Goal: Task Accomplishment & Management: Manage account settings

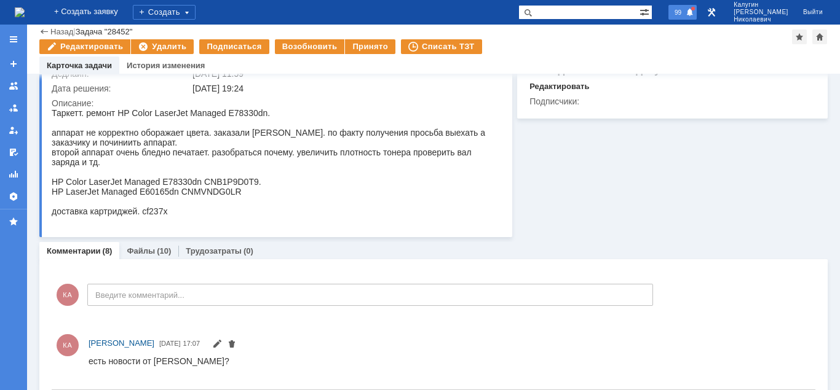
click at [685, 17] on span "99" at bounding box center [678, 12] width 14 height 9
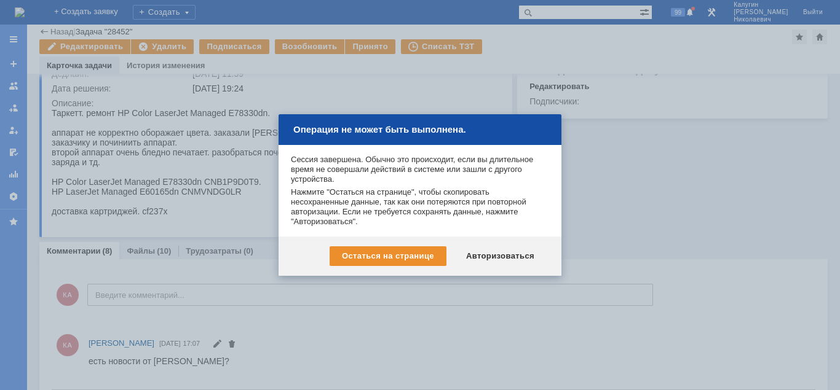
click at [524, 256] on div "Авторизоваться" at bounding box center [500, 256] width 93 height 20
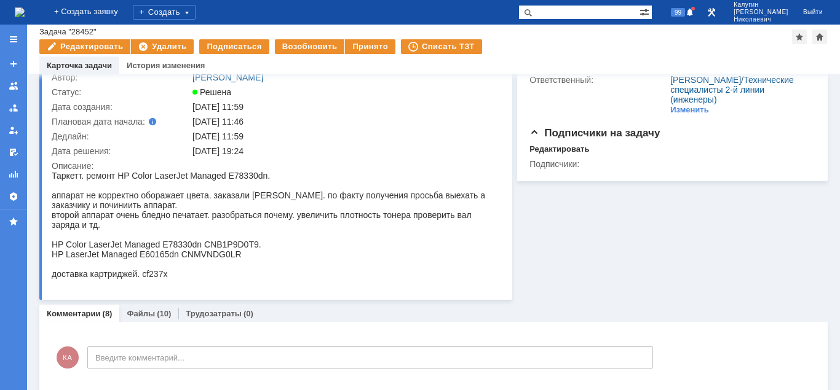
scroll to position [125, 0]
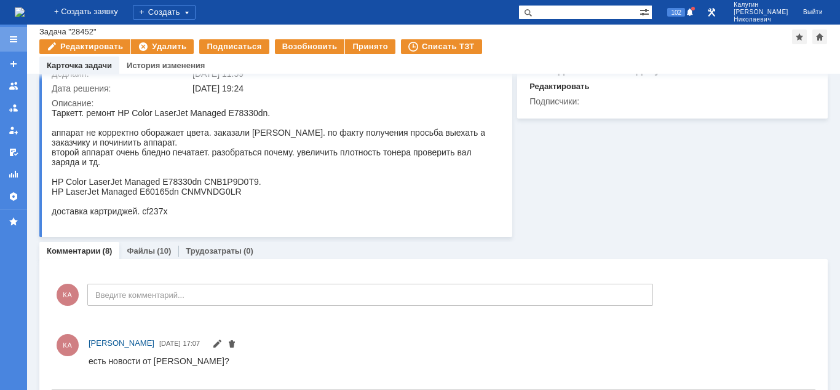
click at [12, 44] on div at bounding box center [13, 39] width 27 height 25
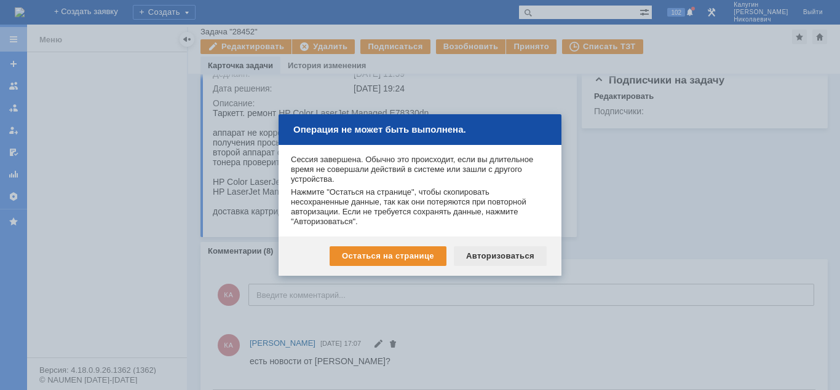
click at [511, 251] on div "Авторизоваться" at bounding box center [500, 256] width 93 height 20
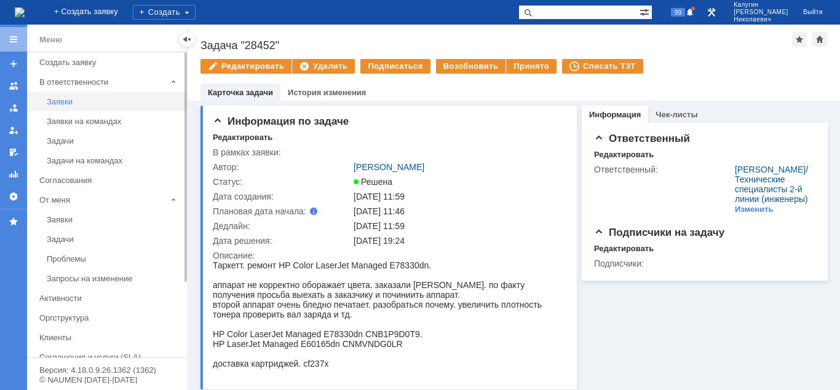
click at [58, 104] on div "Заявки" at bounding box center [113, 101] width 133 height 9
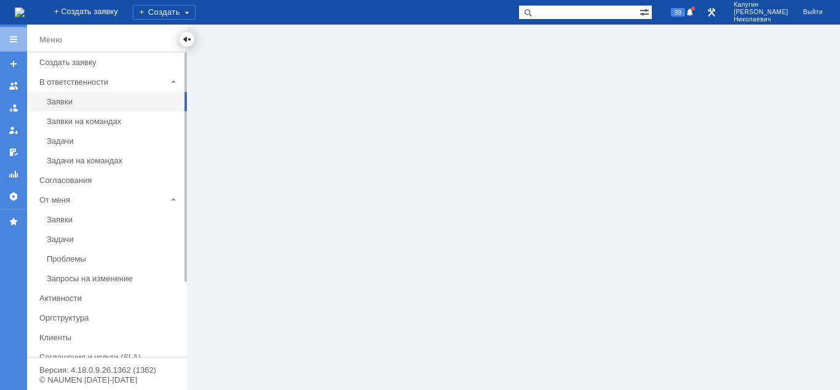
click at [190, 41] on div at bounding box center [187, 39] width 10 height 10
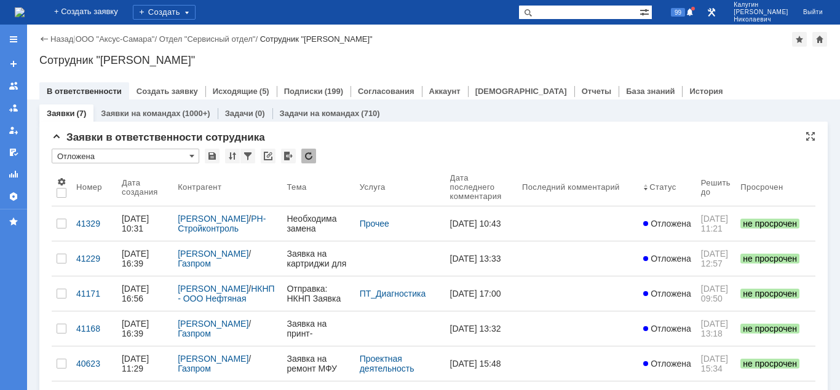
click at [130, 157] on input "Отложена" at bounding box center [126, 156] width 148 height 15
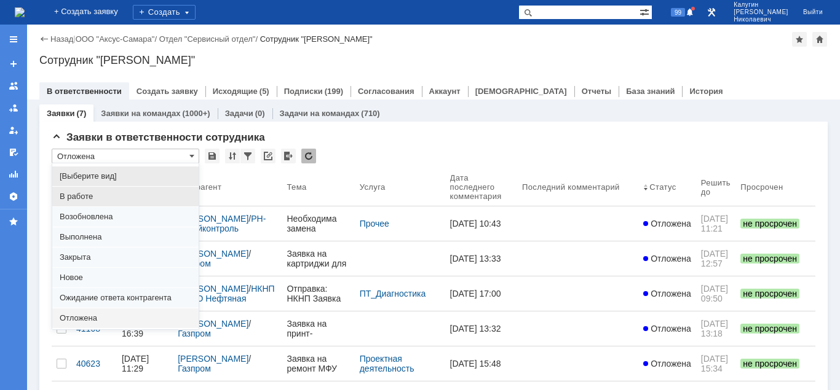
click at [111, 191] on div "В работе" at bounding box center [125, 197] width 146 height 20
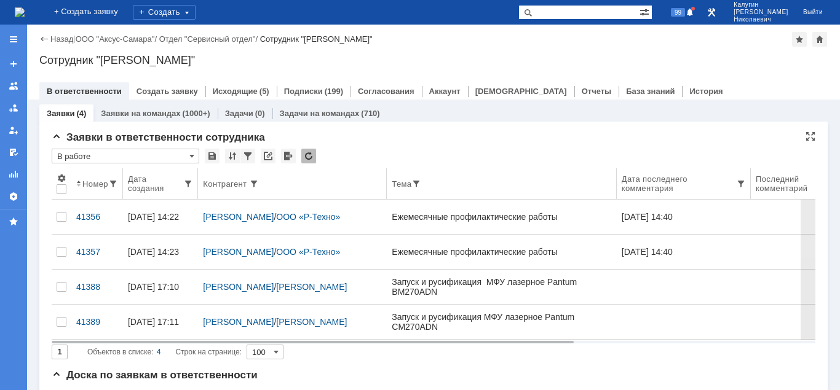
type input "В работе"
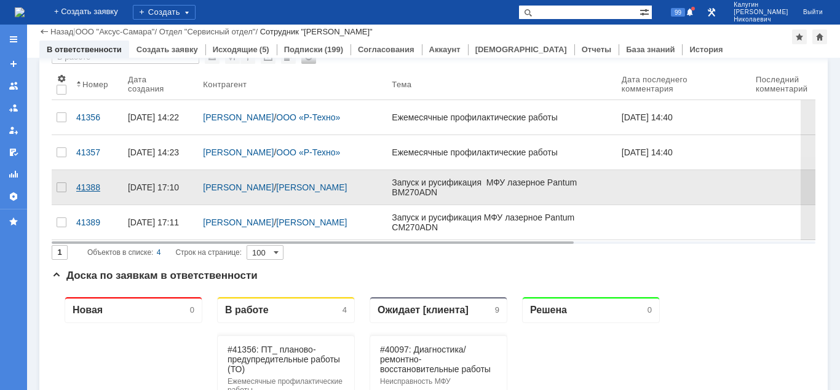
scroll to position [63, 0]
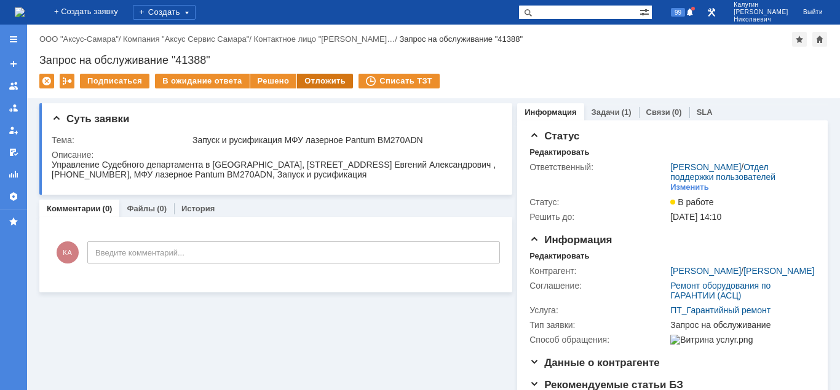
click at [321, 83] on div "Отложить" at bounding box center [325, 81] width 56 height 15
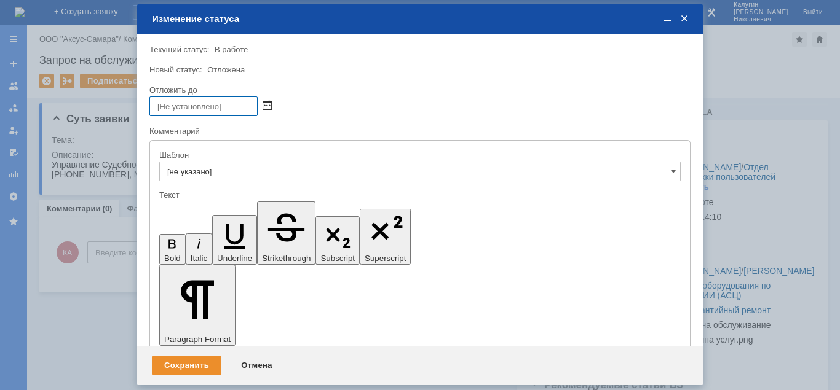
click at [264, 103] on span at bounding box center [266, 106] width 9 height 10
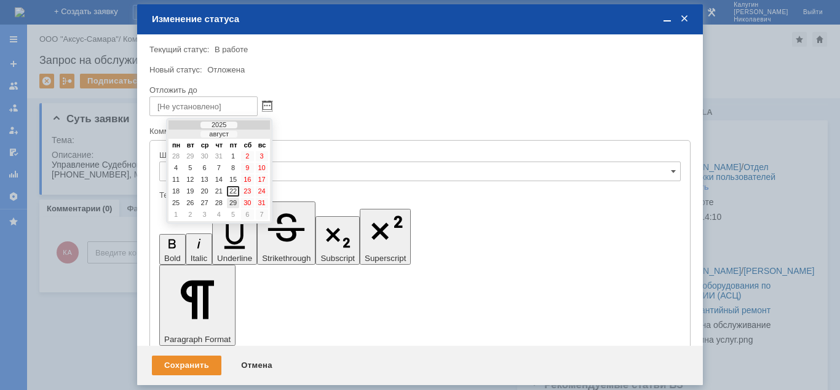
click at [235, 200] on div "29" at bounding box center [233, 203] width 12 height 10
type input "29.08.2025 14:27"
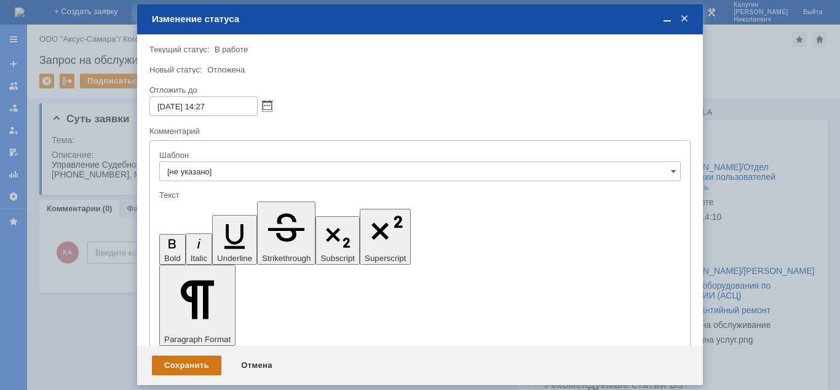
click at [183, 361] on div "Сохранить" at bounding box center [186, 366] width 69 height 20
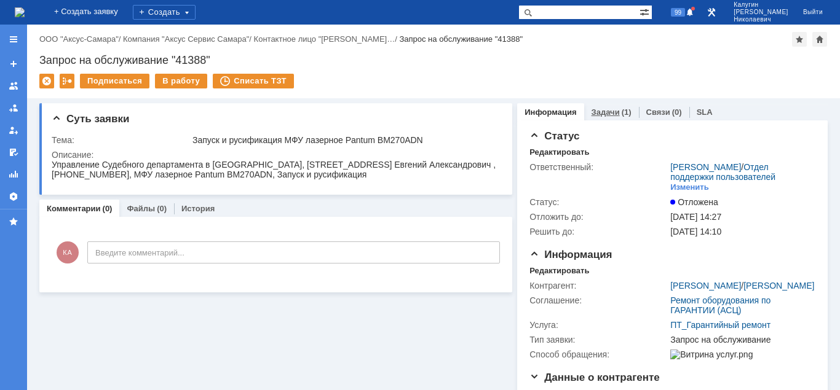
click at [598, 113] on link "Задачи" at bounding box center [605, 112] width 28 height 9
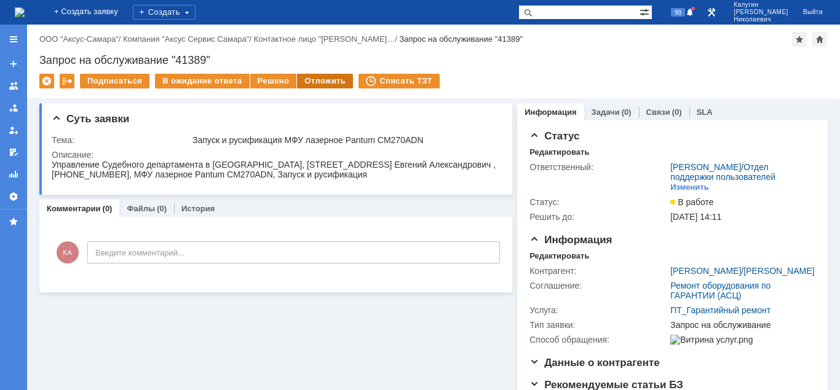
click at [309, 81] on div "Отложить" at bounding box center [325, 81] width 56 height 15
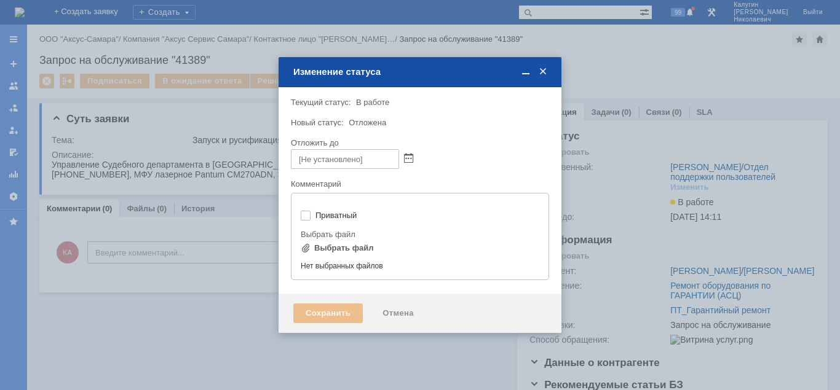
type input "[не указано]"
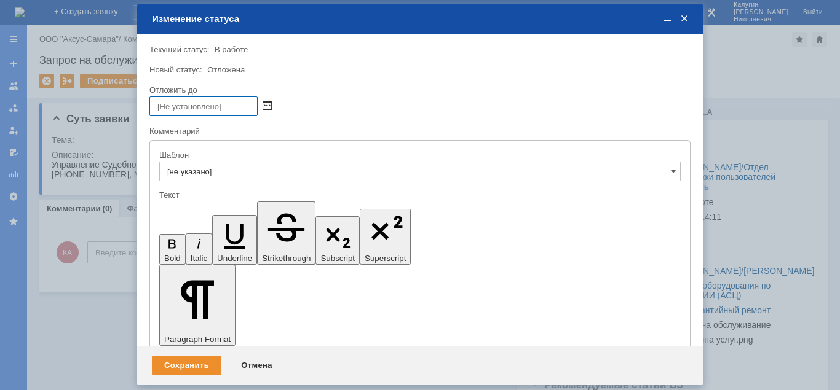
click at [264, 101] on span at bounding box center [266, 106] width 9 height 10
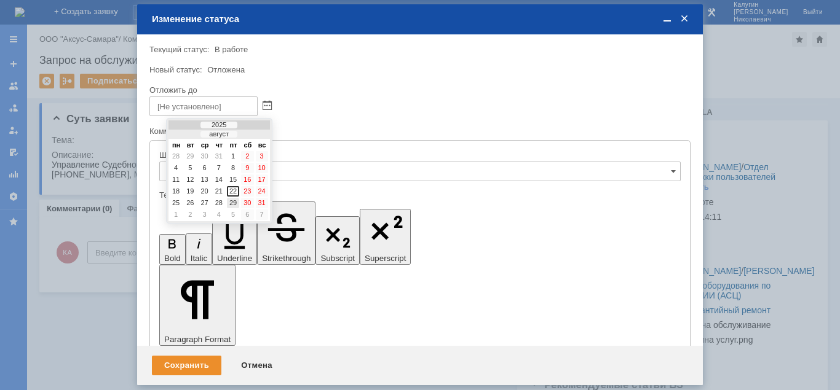
click at [232, 200] on div "29" at bounding box center [233, 203] width 12 height 10
type input "29.08.2025 14:27"
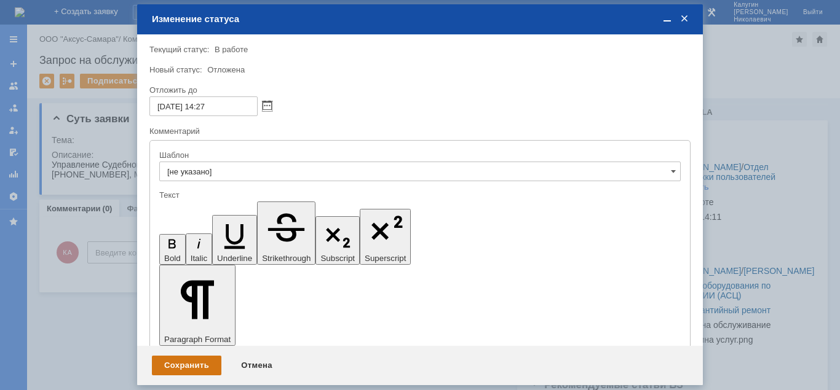
click at [187, 364] on div "Сохранить" at bounding box center [186, 366] width 69 height 20
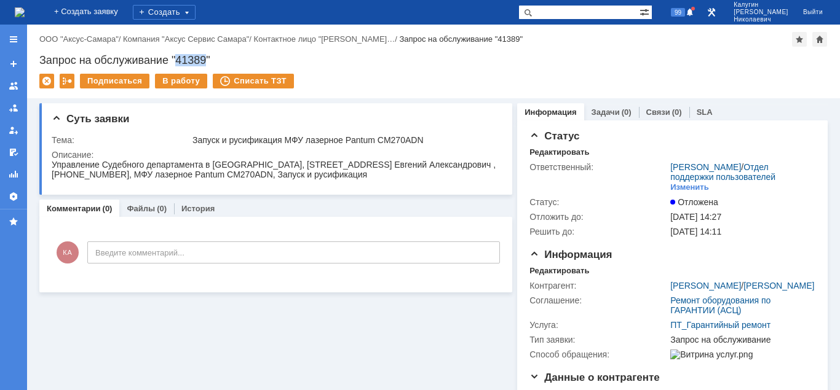
drag, startPoint x: 177, startPoint y: 58, endPoint x: 208, endPoint y: 57, distance: 31.4
click at [208, 57] on div "Запрос на обслуживание "41389"" at bounding box center [433, 60] width 788 height 12
copy div "41389"
click at [605, 112] on link "Задачи" at bounding box center [605, 112] width 28 height 9
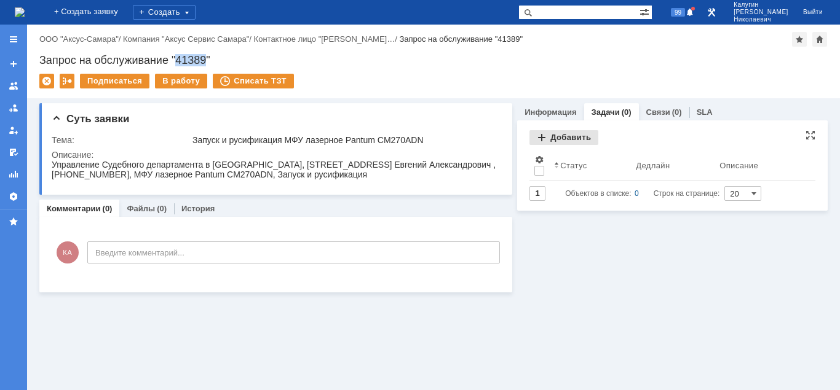
click at [568, 140] on div "Добавить" at bounding box center [563, 137] width 69 height 15
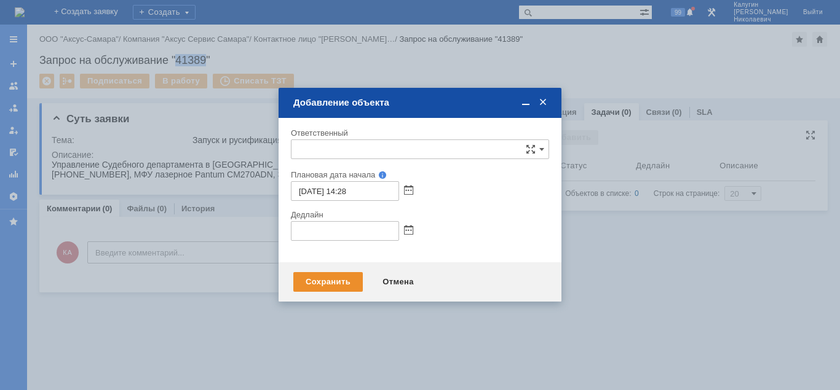
type input "[не указано]"
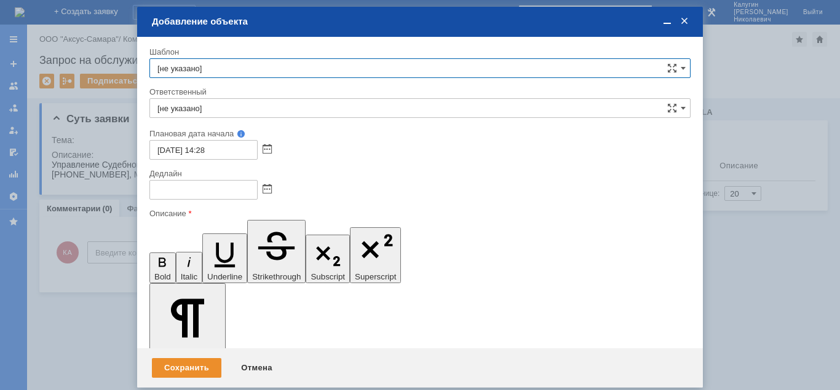
click at [259, 101] on input "[не указано]" at bounding box center [419, 108] width 541 height 20
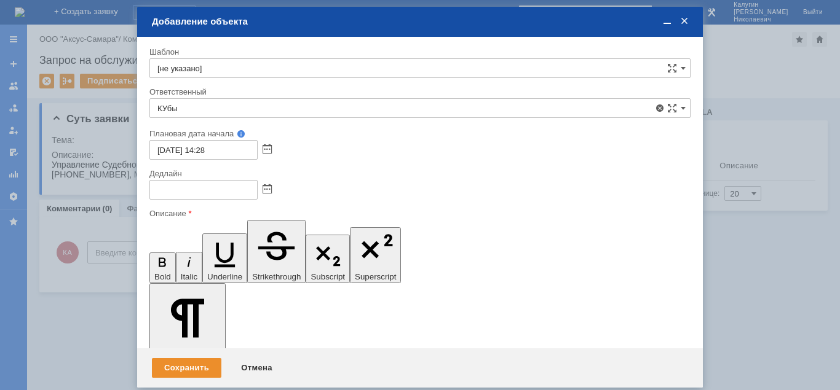
click at [261, 195] on span "Кубышкин Александр Анатольевич" at bounding box center [419, 198] width 525 height 10
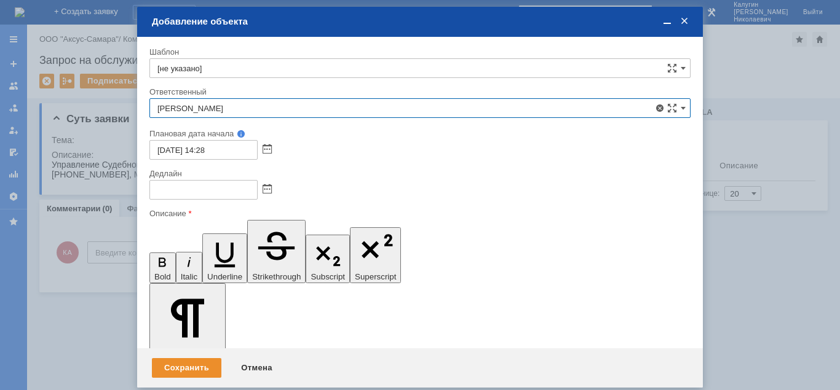
type input "Кубышкин Александр Анатольевич"
click at [269, 189] on span at bounding box center [266, 190] width 9 height 10
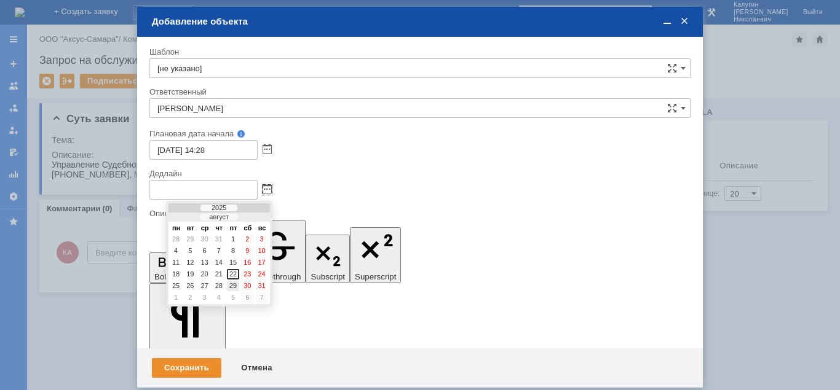
click at [232, 285] on div "29" at bounding box center [233, 286] width 12 height 10
type input "29.08.2025 14:28"
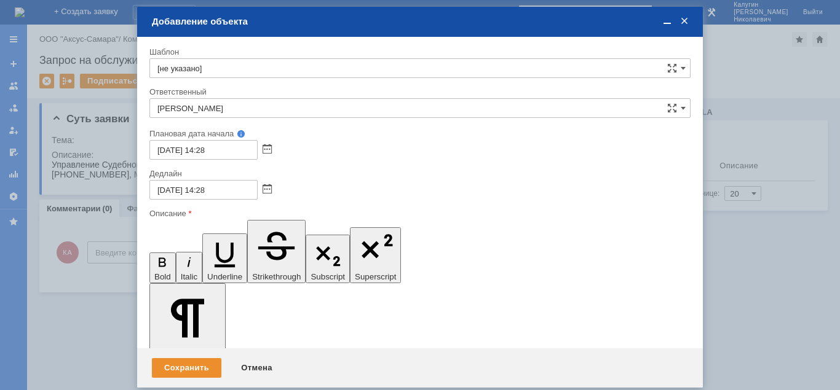
drag, startPoint x: 266, startPoint y: 3306, endPoint x: 274, endPoint y: 3313, distance: 10.9
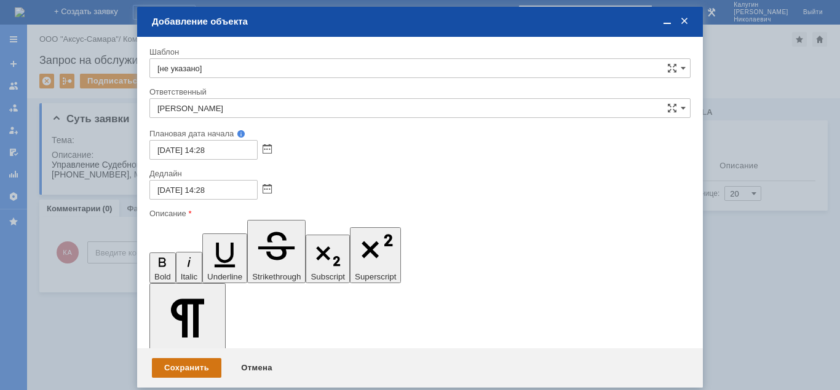
click at [192, 368] on div "Сохранить" at bounding box center [186, 368] width 69 height 20
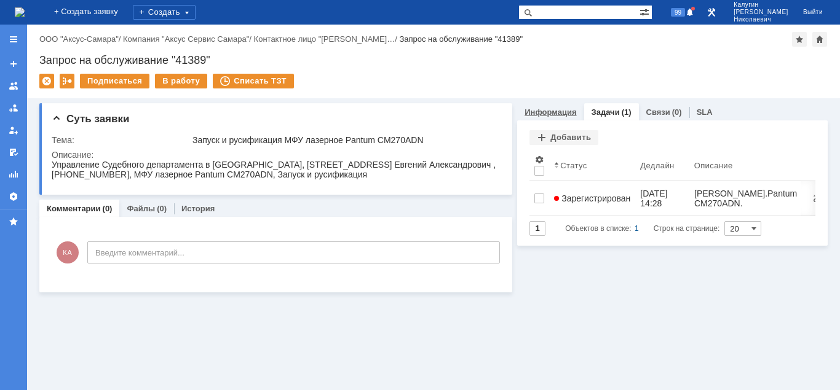
click at [554, 111] on link "Информация" at bounding box center [550, 112] width 52 height 9
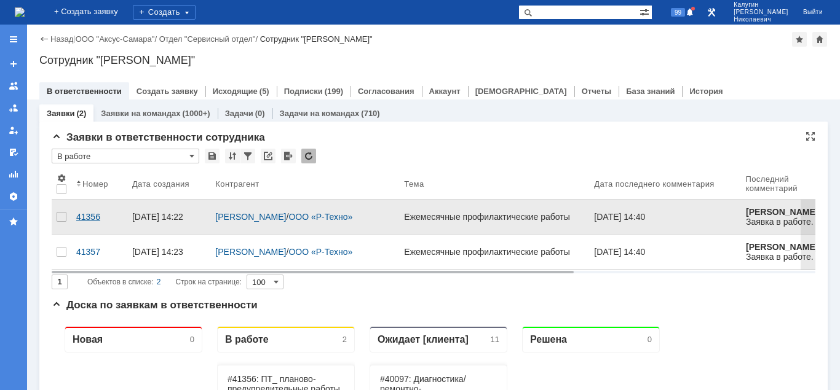
click at [82, 212] on div "41356" at bounding box center [99, 217] width 46 height 10
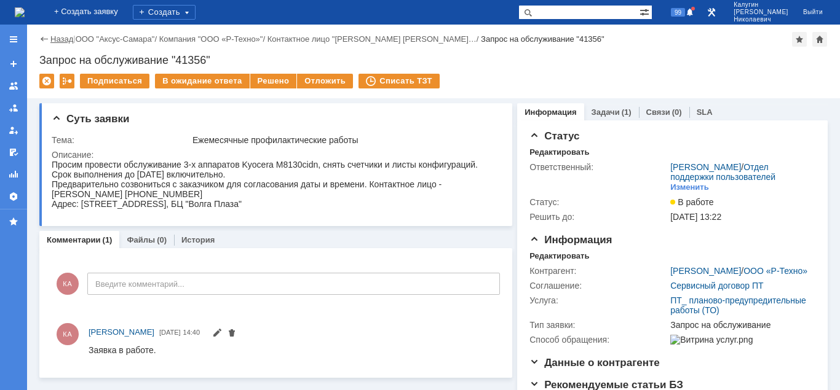
click at [57, 41] on link "Назад" at bounding box center [61, 38] width 23 height 9
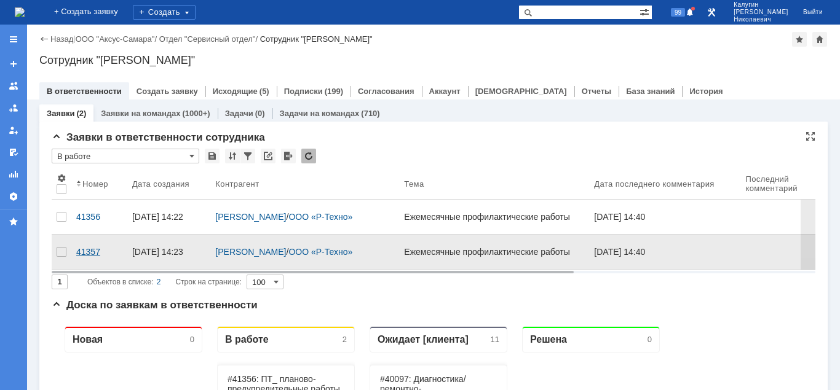
click at [79, 248] on div "41357" at bounding box center [99, 252] width 46 height 10
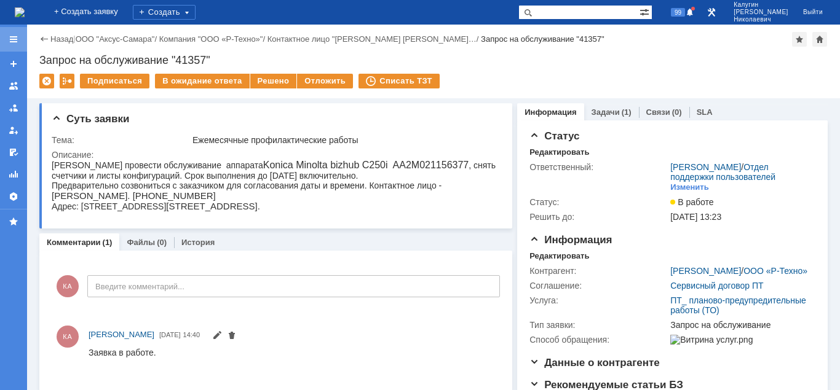
click at [13, 40] on div at bounding box center [14, 39] width 10 height 10
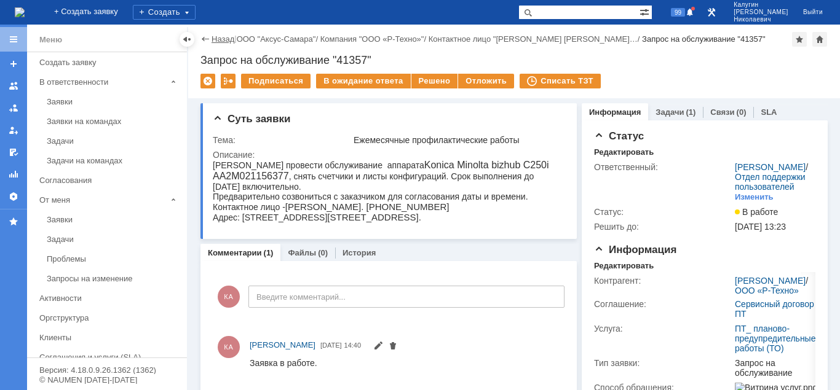
click at [213, 42] on link "Назад" at bounding box center [222, 38] width 23 height 9
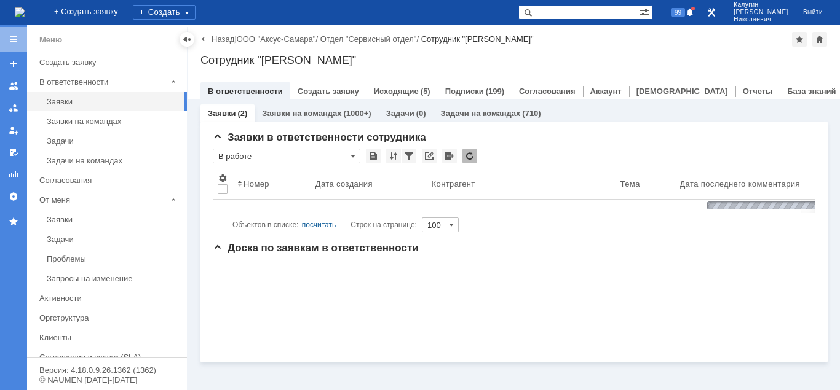
click at [213, 42] on link "Назад" at bounding box center [222, 38] width 23 height 9
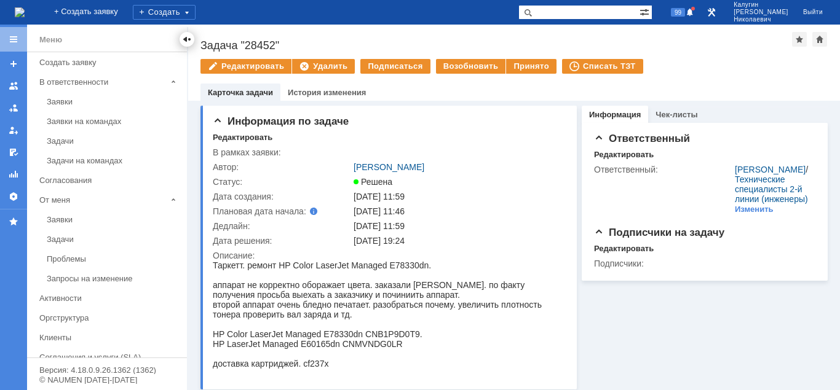
click at [186, 37] on div at bounding box center [187, 39] width 10 height 10
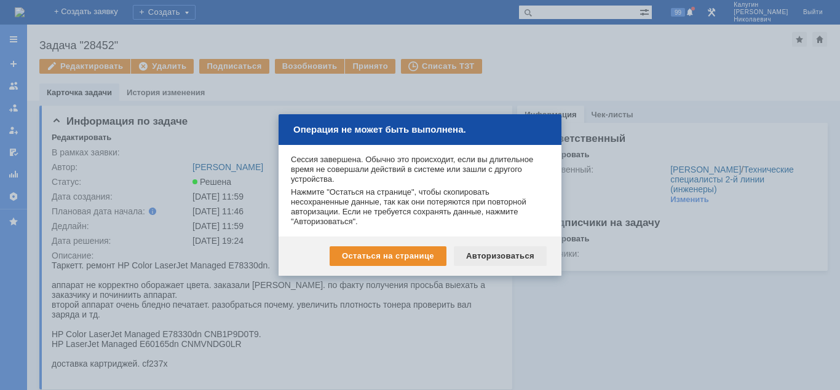
click at [493, 258] on div "Авторизоваться" at bounding box center [500, 256] width 93 height 20
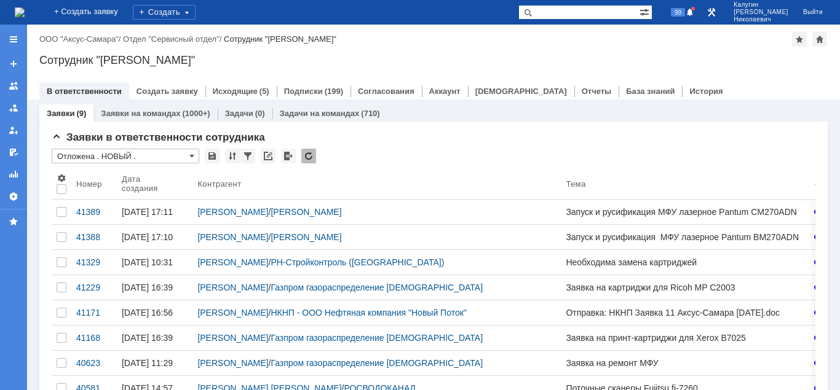
click at [559, 10] on input "text" at bounding box center [578, 12] width 121 height 15
paste input "28531"
type input "28531"
click at [533, 13] on span at bounding box center [525, 12] width 15 height 15
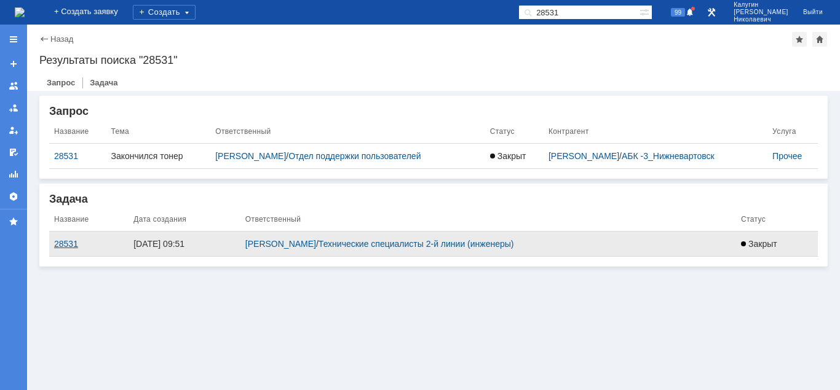
click at [63, 246] on div "28531" at bounding box center [88, 244] width 69 height 10
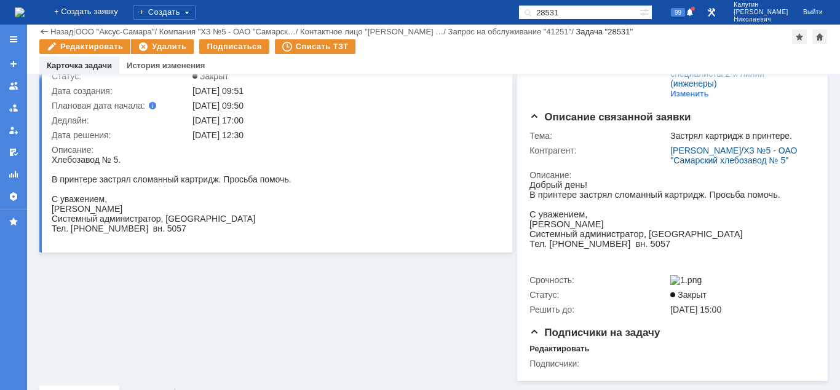
scroll to position [188, 0]
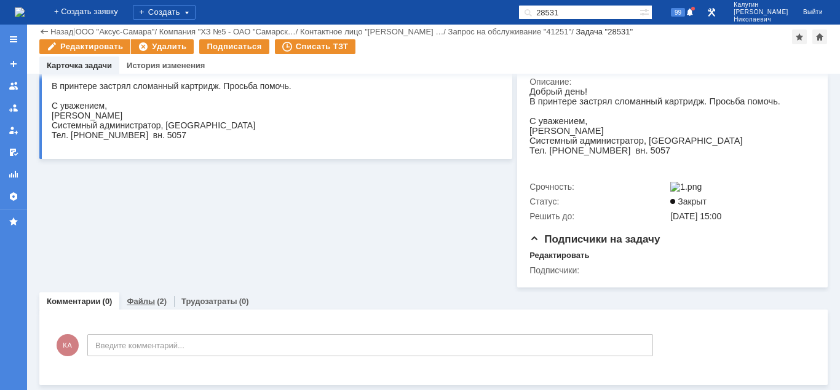
click at [141, 306] on link "Файлы" at bounding box center [141, 301] width 28 height 9
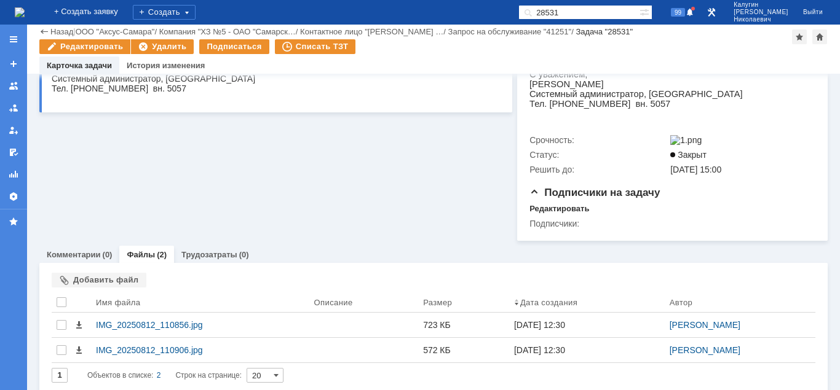
scroll to position [251, 0]
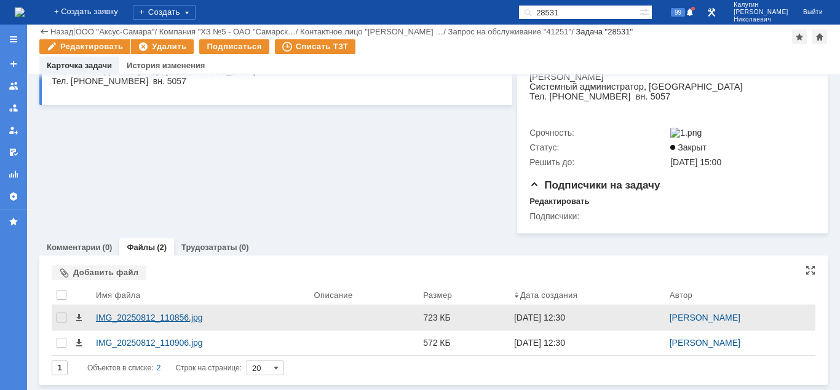
click at [163, 317] on div "IMG_20250812_110856.jpg" at bounding box center [200, 318] width 208 height 10
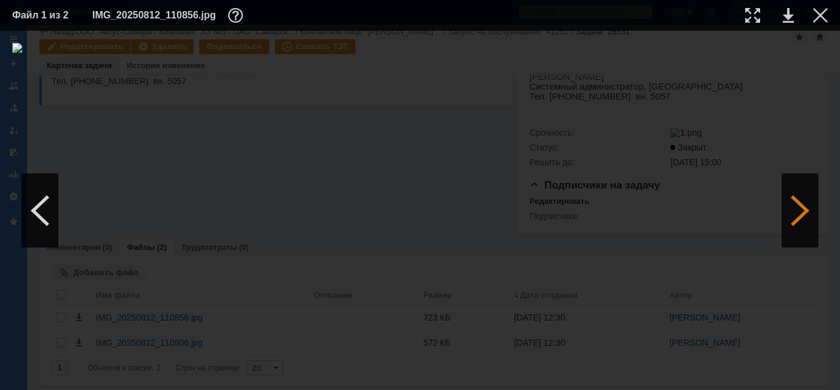
click at [801, 223] on div at bounding box center [799, 211] width 37 height 74
click at [42, 222] on div at bounding box center [40, 211] width 37 height 74
click at [748, 15] on div at bounding box center [752, 15] width 15 height 15
drag, startPoint x: 286, startPoint y: 387, endPoint x: 152, endPoint y: 368, distance: 135.3
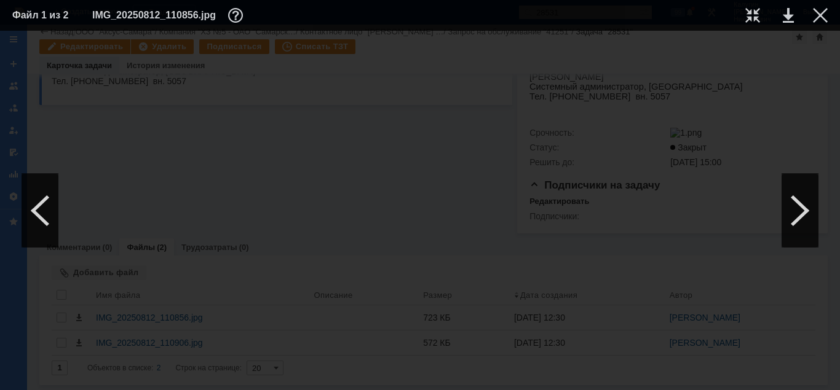
click at [152, 368] on div at bounding box center [420, 211] width 840 height 360
drag, startPoint x: 823, startPoint y: 15, endPoint x: 817, endPoint y: 18, distance: 6.9
click at [822, 15] on div at bounding box center [820, 15] width 15 height 15
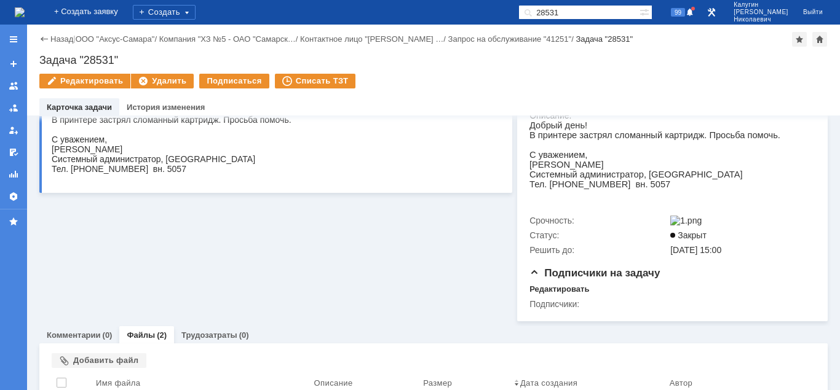
scroll to position [251, 0]
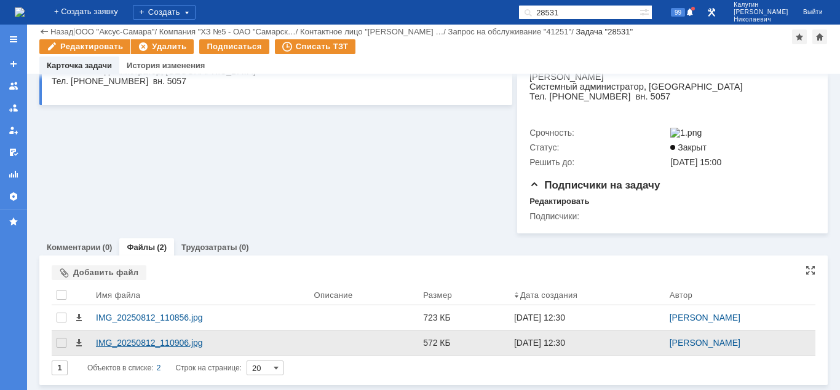
click at [162, 341] on div "IMG_20250812_110906.jpg" at bounding box center [200, 343] width 208 height 10
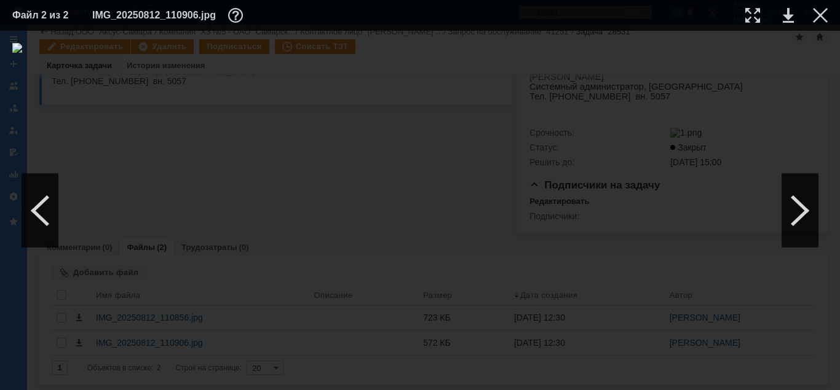
drag, startPoint x: 749, startPoint y: 20, endPoint x: 700, endPoint y: 33, distance: 50.7
click at [748, 20] on div at bounding box center [752, 15] width 15 height 15
drag, startPoint x: 282, startPoint y: 385, endPoint x: 187, endPoint y: 339, distance: 106.1
click at [124, 383] on div at bounding box center [420, 211] width 840 height 360
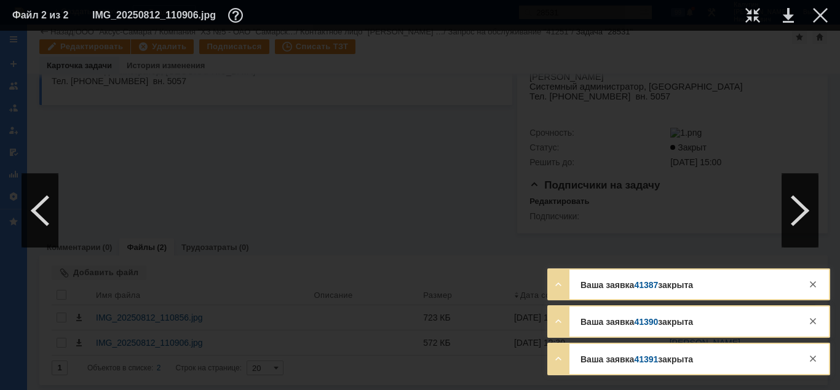
scroll to position [426, 251]
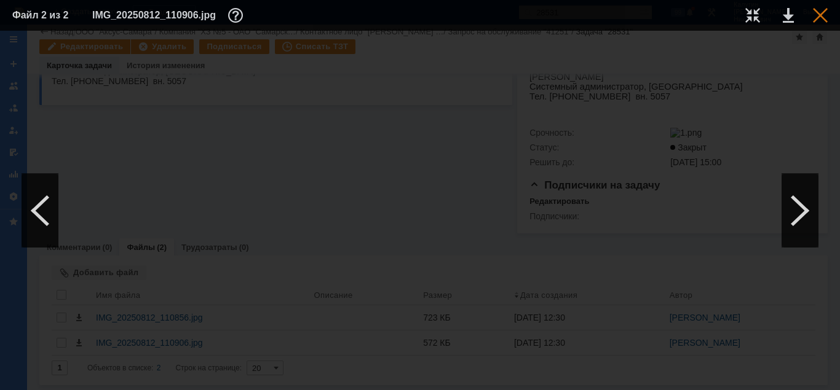
drag, startPoint x: 816, startPoint y: 15, endPoint x: 811, endPoint y: 26, distance: 12.7
click at [817, 15] on div at bounding box center [820, 15] width 15 height 15
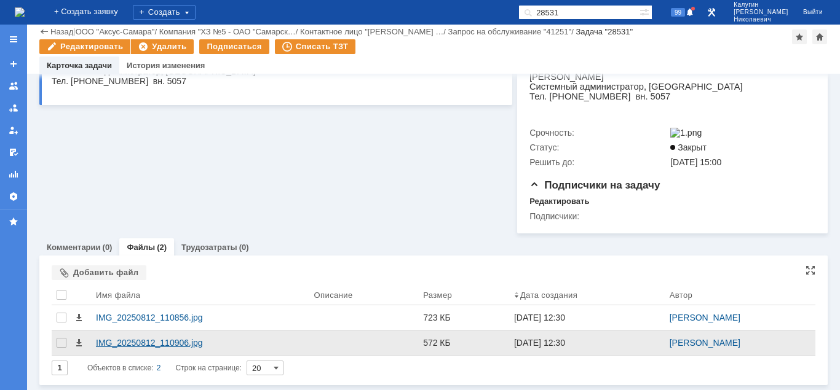
click at [183, 337] on div "IMG_20250812_110906.jpg" at bounding box center [200, 343] width 218 height 25
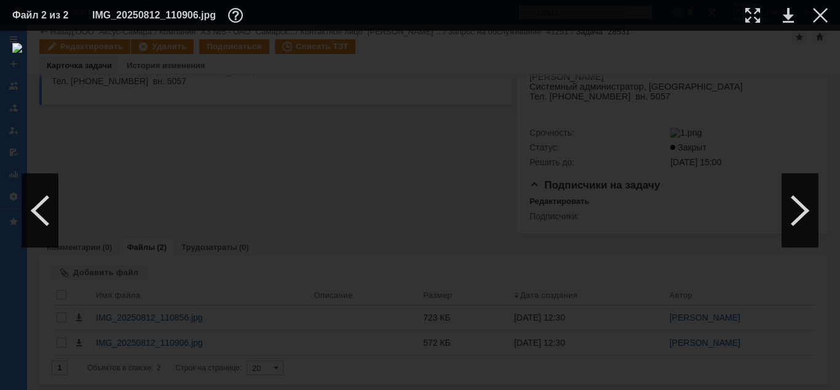
click at [746, 13] on div at bounding box center [752, 15] width 15 height 15
click at [443, 31] on img at bounding box center [420, 26] width 840 height 10
drag, startPoint x: 393, startPoint y: 386, endPoint x: 622, endPoint y: 353, distance: 230.9
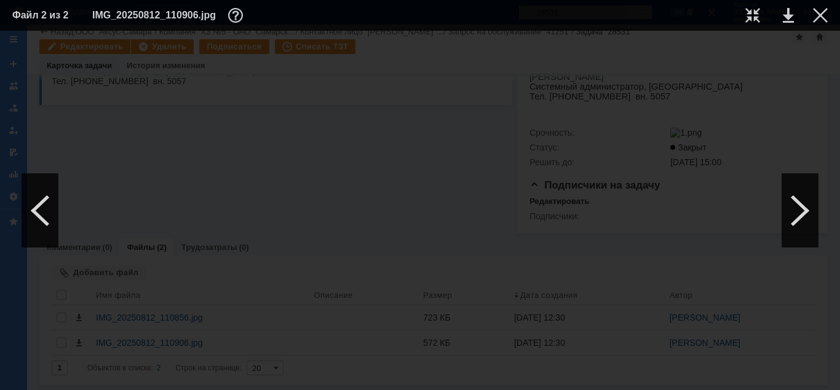
click at [622, 353] on div at bounding box center [420, 211] width 840 height 360
drag, startPoint x: 511, startPoint y: 387, endPoint x: 160, endPoint y: 377, distance: 351.1
click at [160, 377] on div at bounding box center [420, 211] width 840 height 360
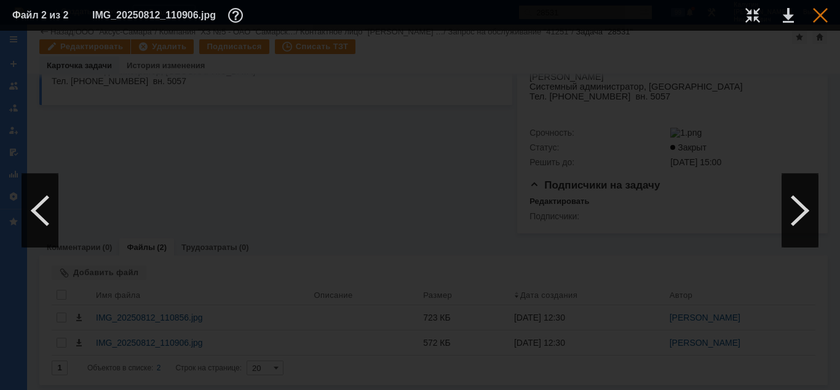
click at [821, 15] on div at bounding box center [820, 15] width 15 height 15
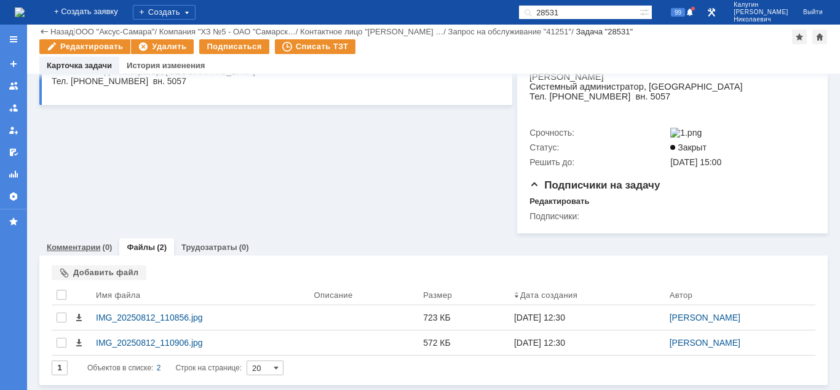
click at [81, 252] on div "Комментарии (0)" at bounding box center [79, 247] width 80 height 18
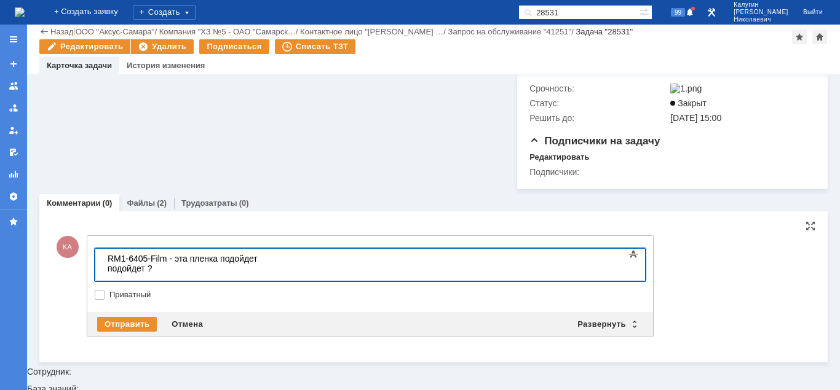
scroll to position [271, 0]
click at [103, 331] on div "Отправить" at bounding box center [127, 324] width 60 height 15
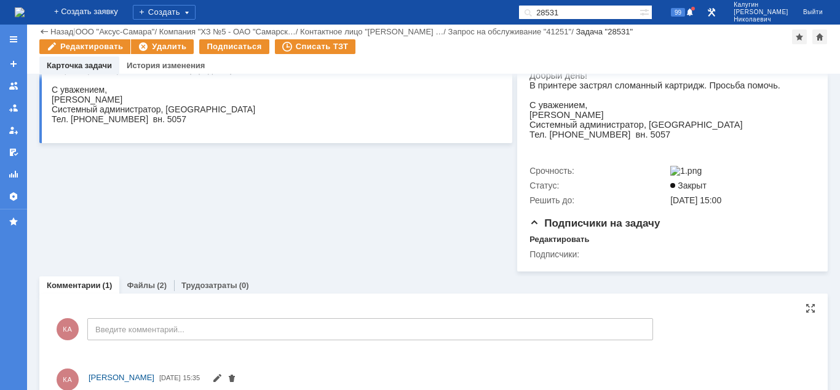
scroll to position [260, 0]
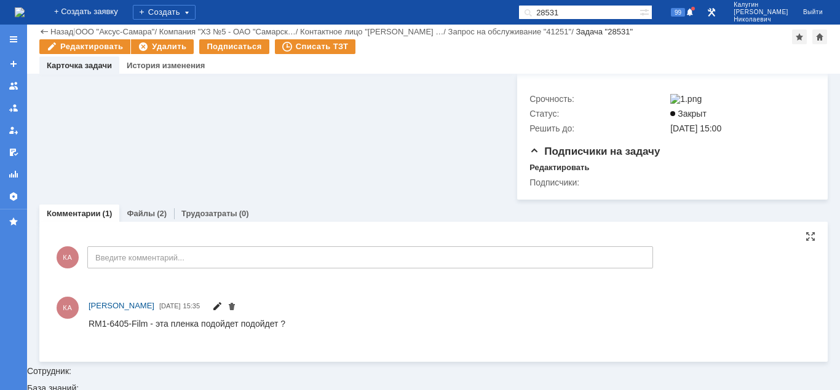
click at [222, 313] on span at bounding box center [217, 308] width 10 height 10
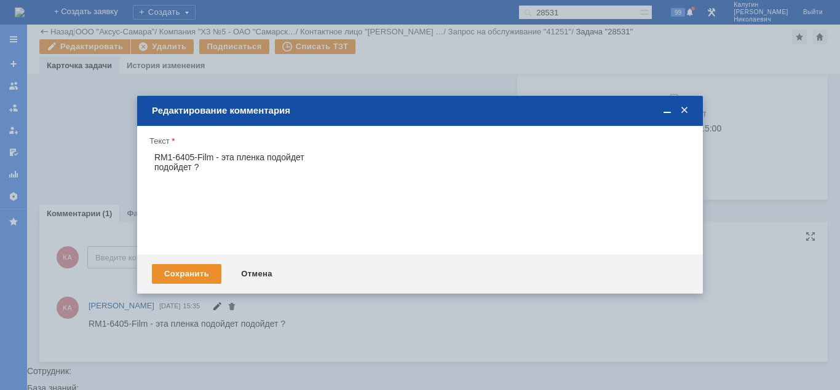
scroll to position [0, 0]
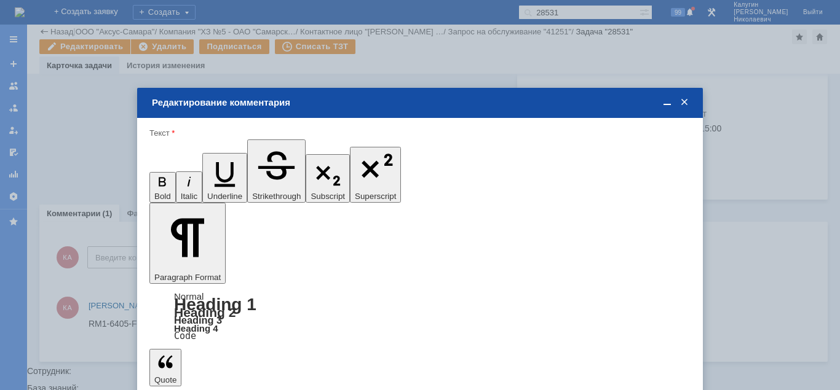
drag, startPoint x: 313, startPoint y: 3226, endPoint x: 276, endPoint y: 3226, distance: 36.9
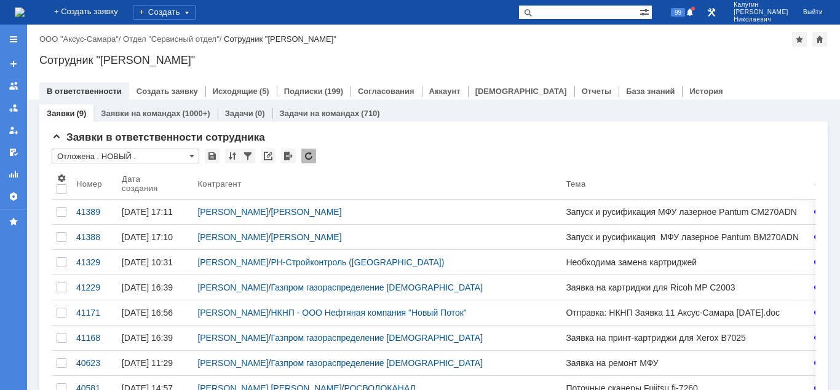
click at [571, 17] on input "text" at bounding box center [578, 12] width 121 height 15
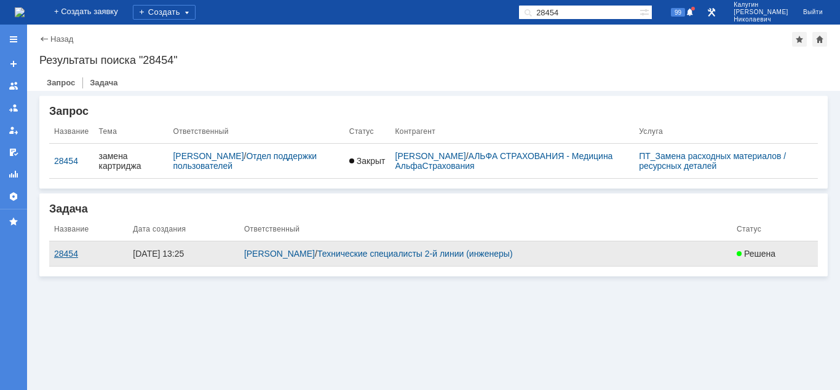
click at [66, 254] on div "28454" at bounding box center [88, 254] width 69 height 10
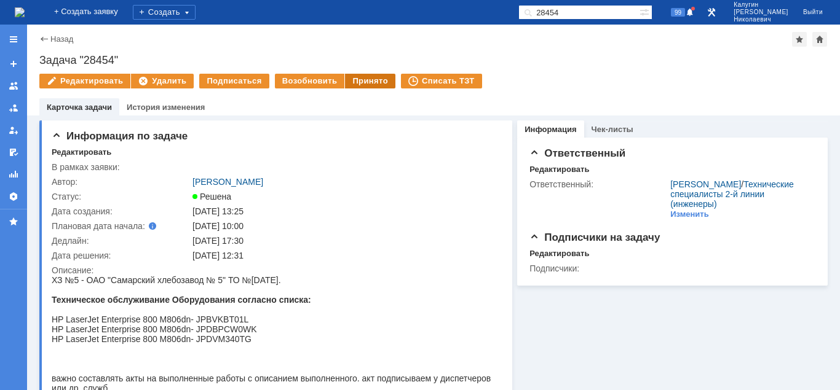
click at [358, 81] on div "Принято" at bounding box center [370, 81] width 50 height 15
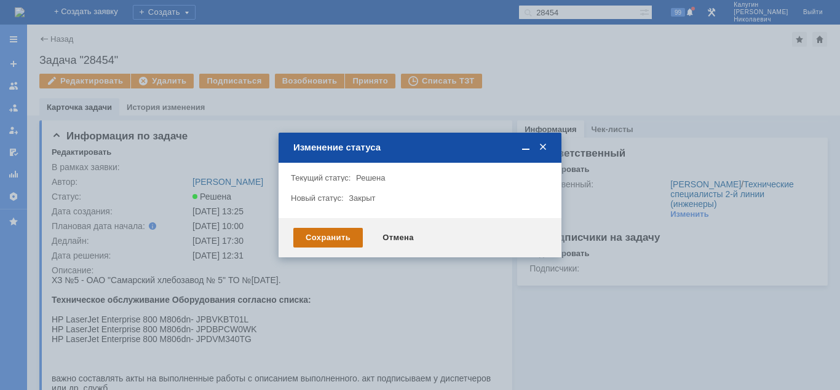
click at [332, 230] on div "Сохранить" at bounding box center [327, 238] width 69 height 20
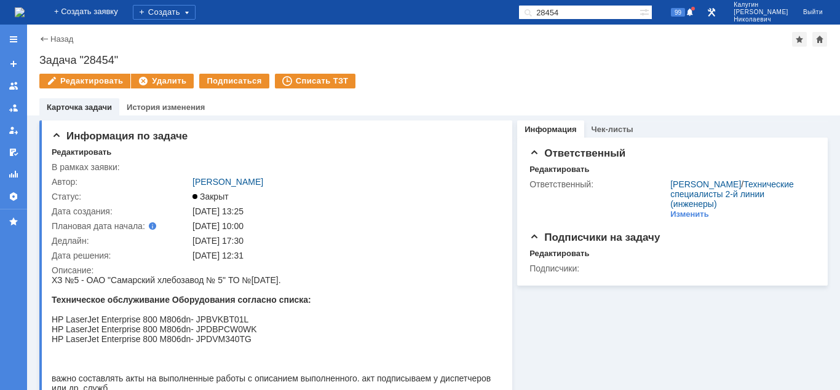
drag, startPoint x: 564, startPoint y: 14, endPoint x: 500, endPoint y: 14, distance: 63.9
click at [518, 14] on input "28454" at bounding box center [578, 12] width 121 height 15
paste input "Задача "28345""
drag, startPoint x: 582, startPoint y: 12, endPoint x: 514, endPoint y: 25, distance: 69.5
click at [518, 18] on input "Задача "28345"" at bounding box center [578, 12] width 121 height 15
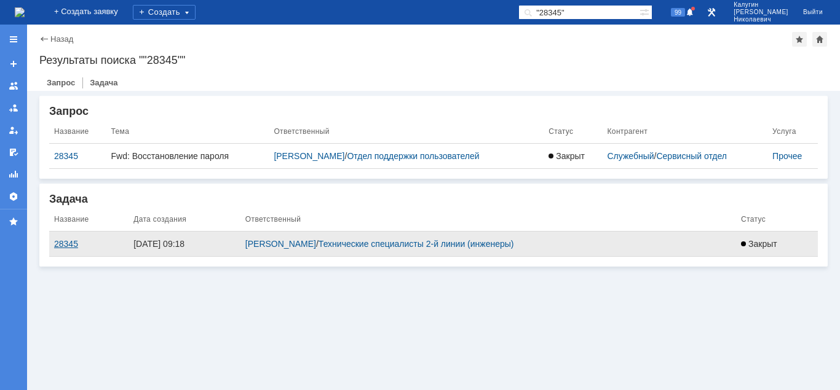
click at [66, 246] on div "28345" at bounding box center [88, 244] width 69 height 10
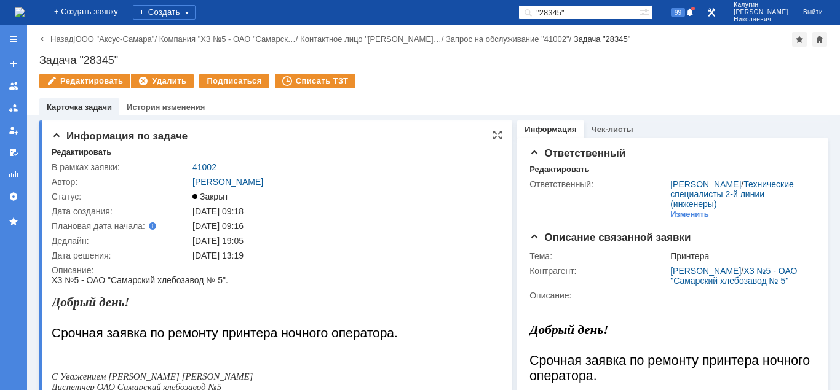
scroll to position [63, 0]
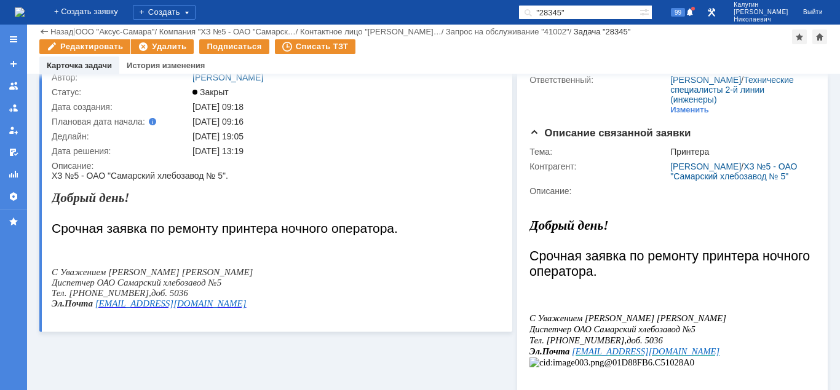
drag, startPoint x: 602, startPoint y: 18, endPoint x: 511, endPoint y: 14, distance: 91.0
click at [518, 14] on input ""28345"" at bounding box center [578, 12] width 121 height 15
type input "28217"
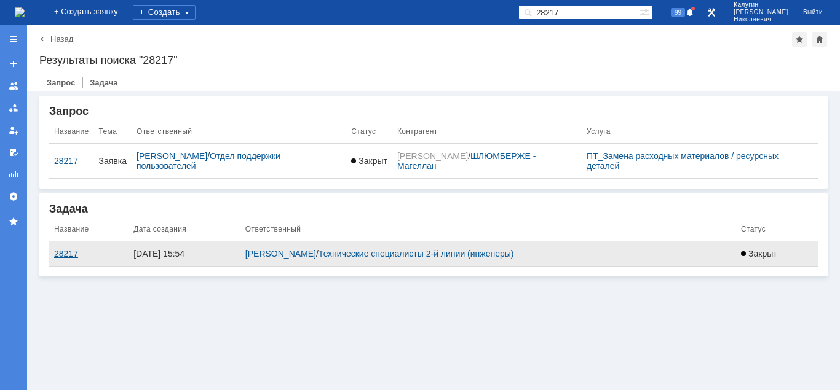
click at [62, 253] on div "28217" at bounding box center [88, 254] width 69 height 10
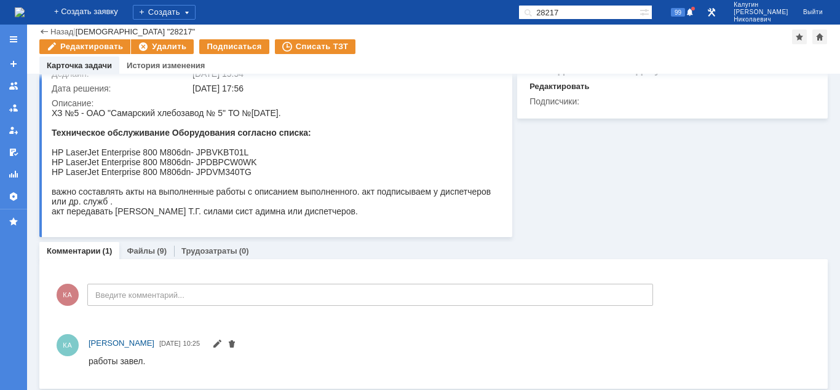
scroll to position [123, 0]
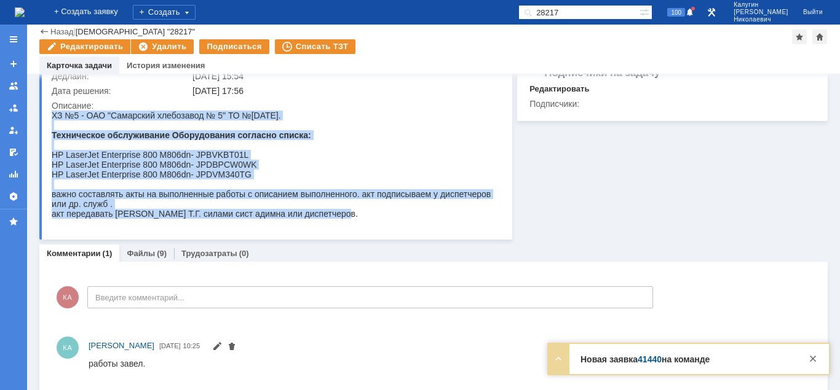
drag, startPoint x: 53, startPoint y: 115, endPoint x: 363, endPoint y: 221, distance: 326.7
click at [363, 219] on span "ХЗ №5 - ОАО "Самарский хлебозавод № 5" ТО №2 июль 2025. Техническое обслуживани…" at bounding box center [275, 165] width 446 height 108
copy span "ХЗ №5 - ОАО "Самарский хлебозавод № 5" ТО №2 июль 2025. Техническое обслуживани…"
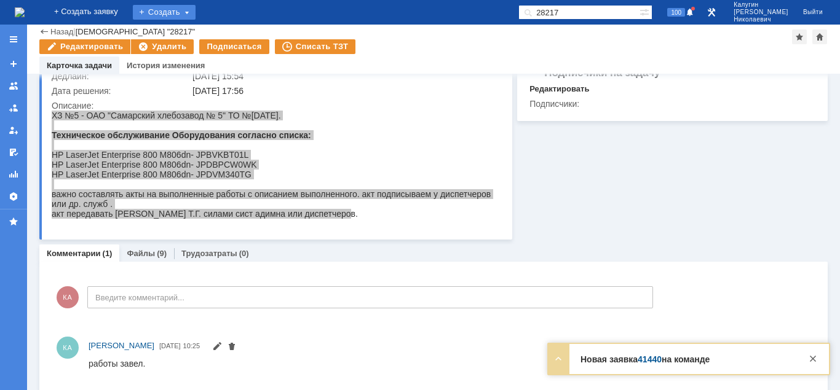
click at [195, 10] on div "Создать" at bounding box center [164, 12] width 63 height 15
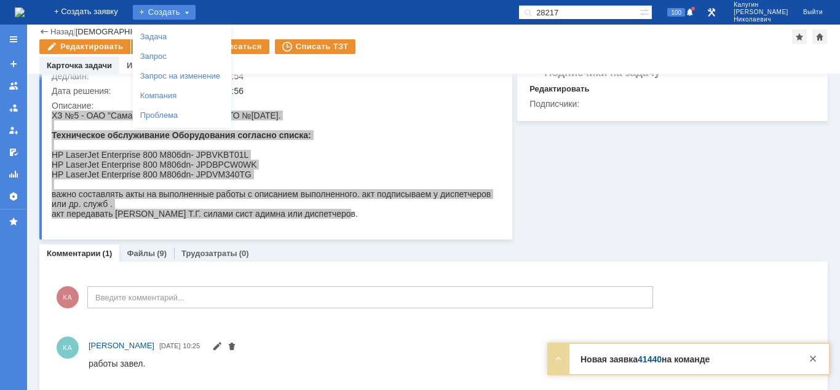
click at [195, 24] on div "Создать Задача Запрос Запрос на изменение Компания Проблема" at bounding box center [164, 12] width 63 height 25
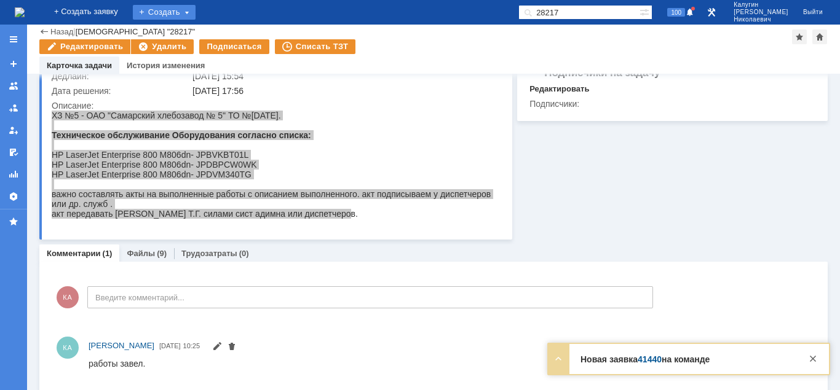
click at [195, 16] on div "Создать" at bounding box center [164, 12] width 63 height 15
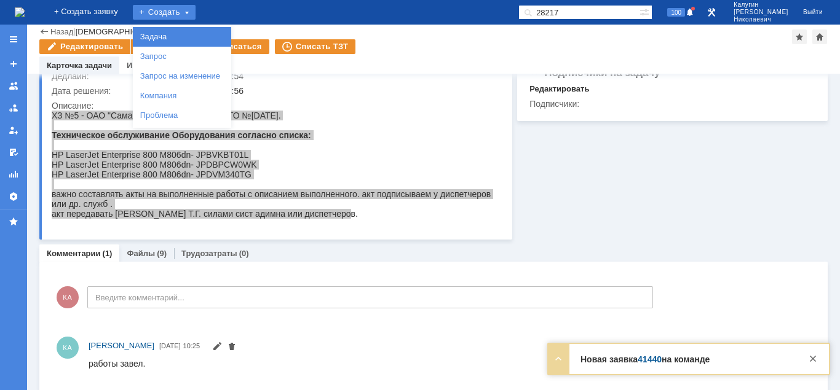
click at [200, 33] on link "Задача" at bounding box center [181, 37] width 93 height 15
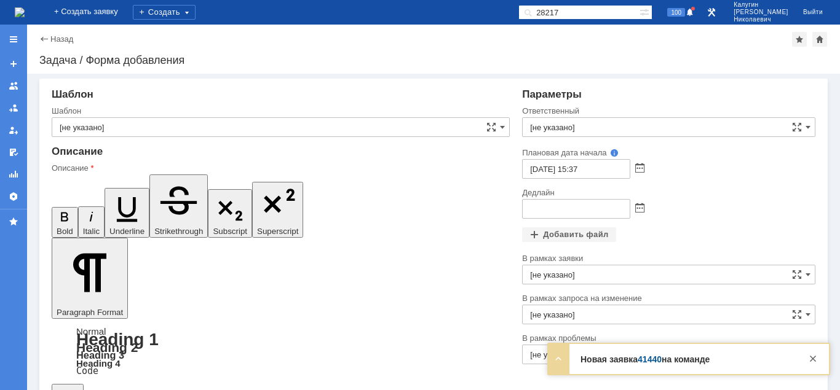
drag, startPoint x: 100, startPoint y: 2924, endPoint x: 128, endPoint y: 2938, distance: 31.3
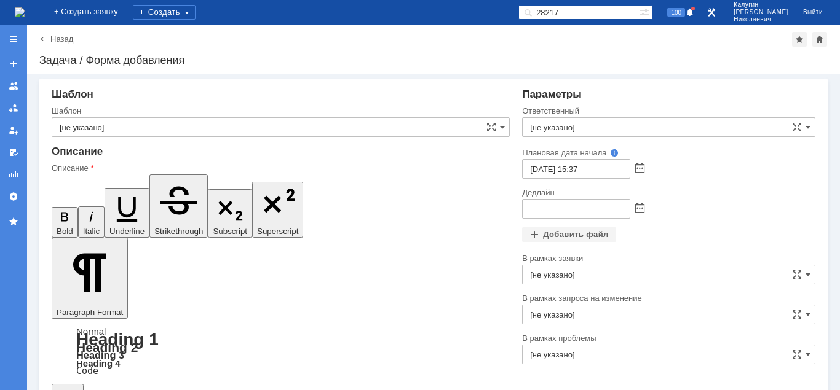
click at [595, 128] on input "[не указано]" at bounding box center [668, 127] width 293 height 20
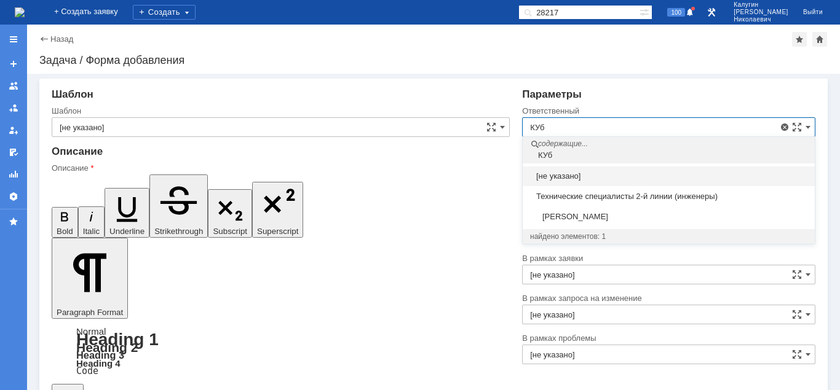
click at [593, 211] on div "Кубышкин Александр Анатольевич" at bounding box center [668, 217] width 292 height 20
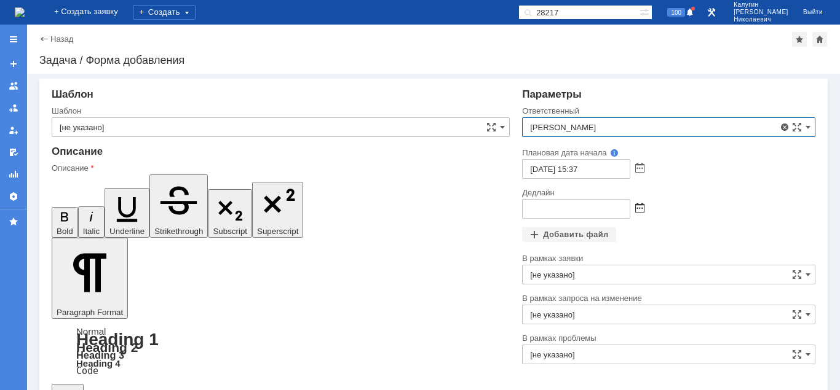
type input "Кубышкин Александр Анатольевич"
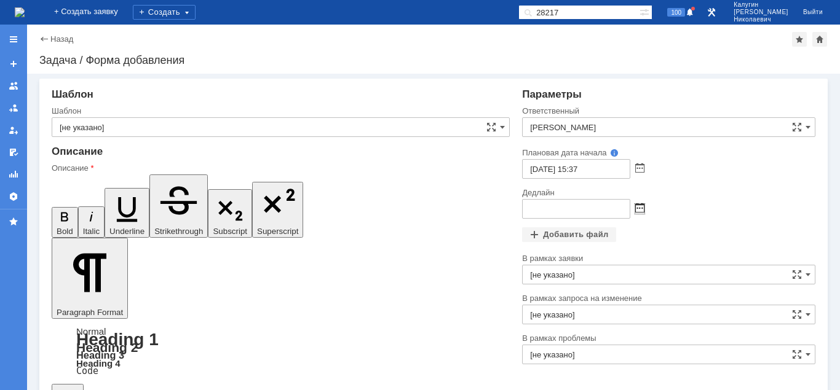
click at [639, 204] on span at bounding box center [639, 209] width 9 height 10
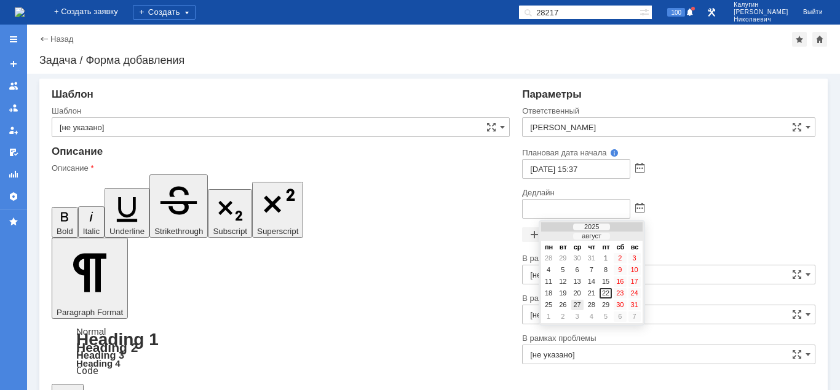
click at [576, 305] on div "27" at bounding box center [577, 305] width 12 height 10
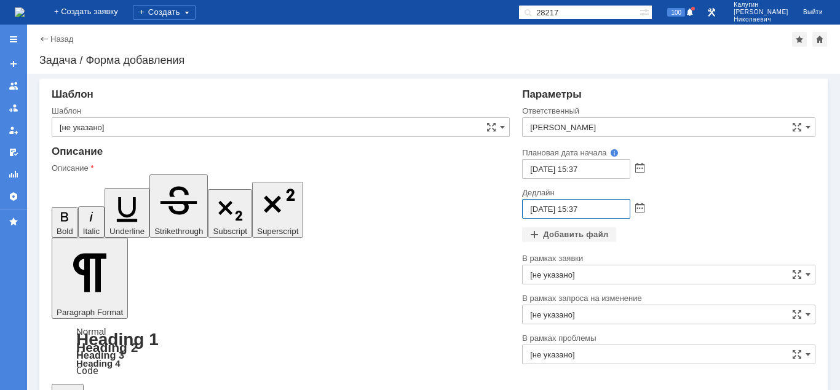
click at [577, 212] on input "27.08.2025 15:37" at bounding box center [576, 209] width 108 height 20
drag, startPoint x: 591, startPoint y: 208, endPoint x: 583, endPoint y: 209, distance: 7.5
click at [583, 209] on input "27.08.2025 16:37" at bounding box center [576, 209] width 108 height 20
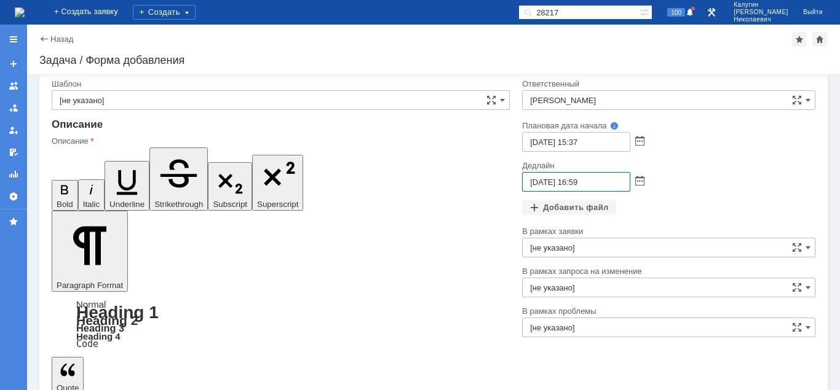
type input "27.08.2025 16:59"
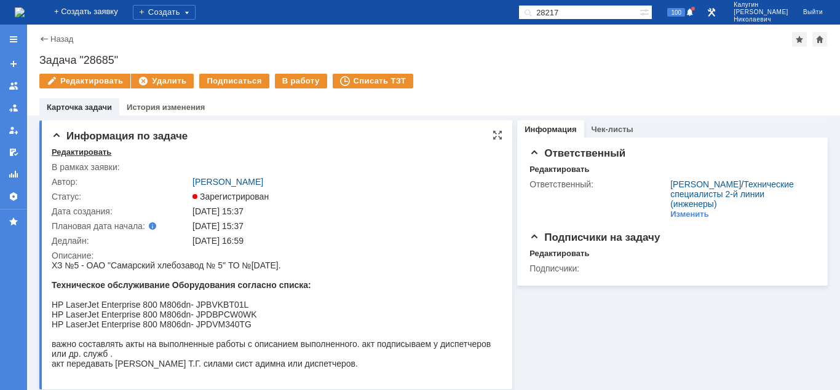
click at [82, 152] on div "Редактировать" at bounding box center [82, 153] width 60 height 10
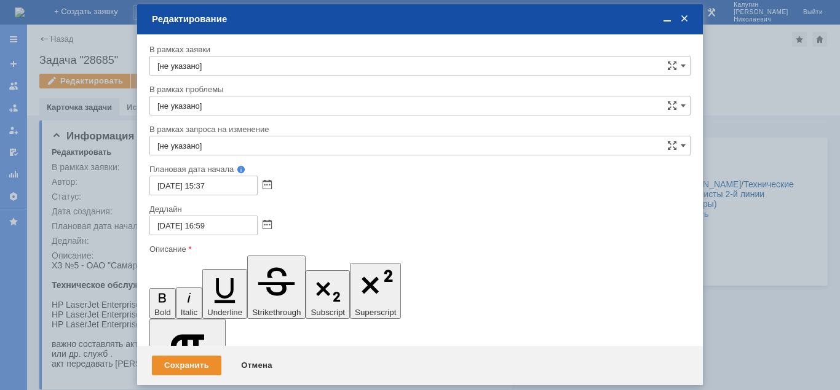
drag, startPoint x: 387, startPoint y: 3345, endPoint x: 372, endPoint y: 3343, distance: 15.6
click at [184, 361] on div "Сохранить" at bounding box center [186, 366] width 69 height 20
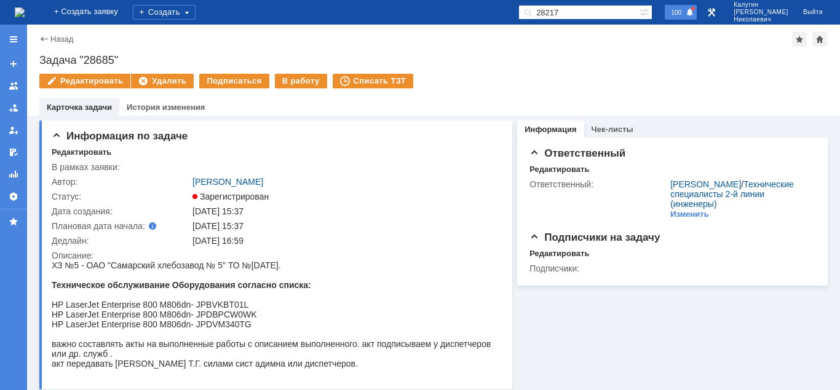
click at [685, 10] on span "100" at bounding box center [676, 12] width 18 height 9
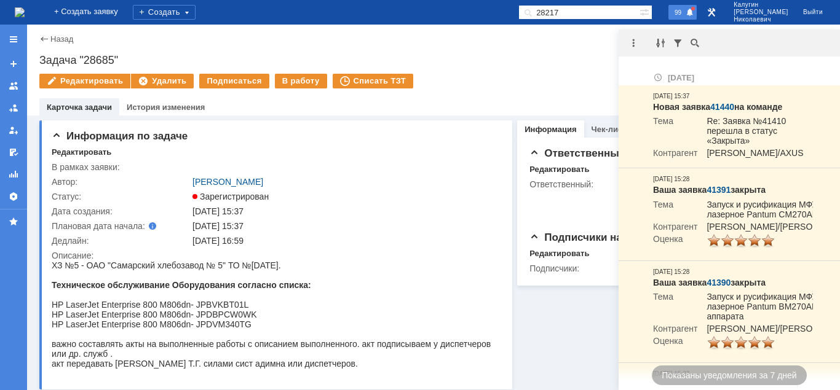
click at [533, 62] on div "Задача "28685"" at bounding box center [433, 60] width 788 height 12
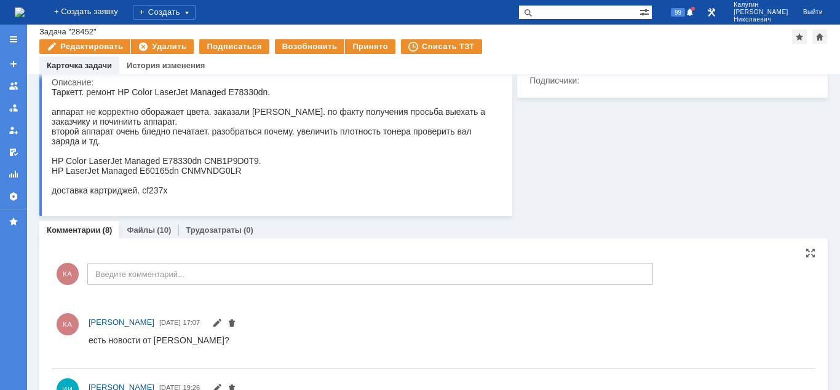
scroll to position [138, 0]
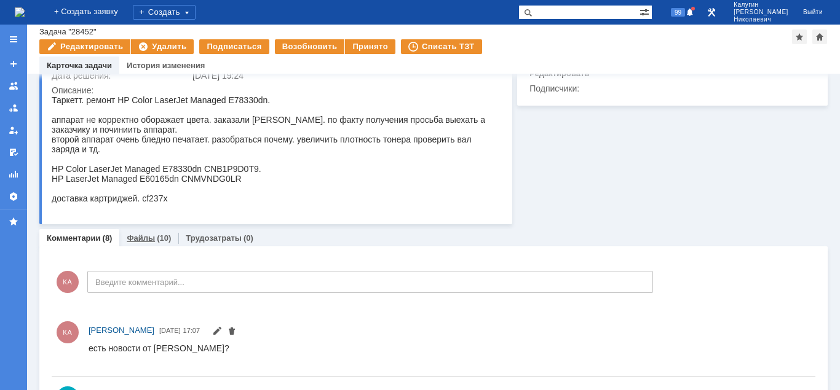
click at [135, 242] on link "Файлы" at bounding box center [141, 238] width 28 height 9
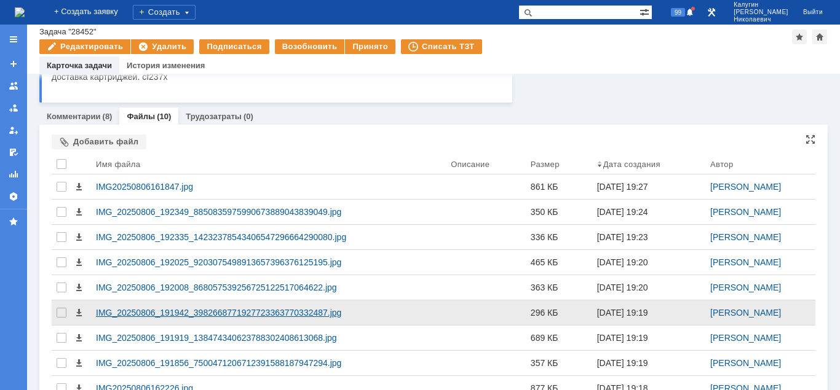
scroll to position [206, 0]
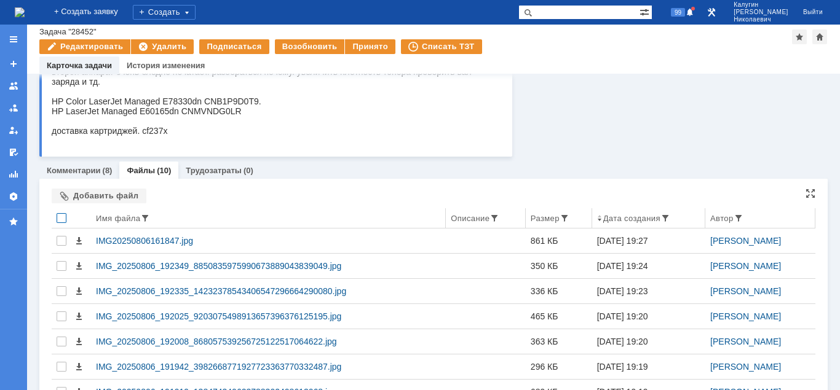
click at [59, 218] on div at bounding box center [62, 218] width 10 height 10
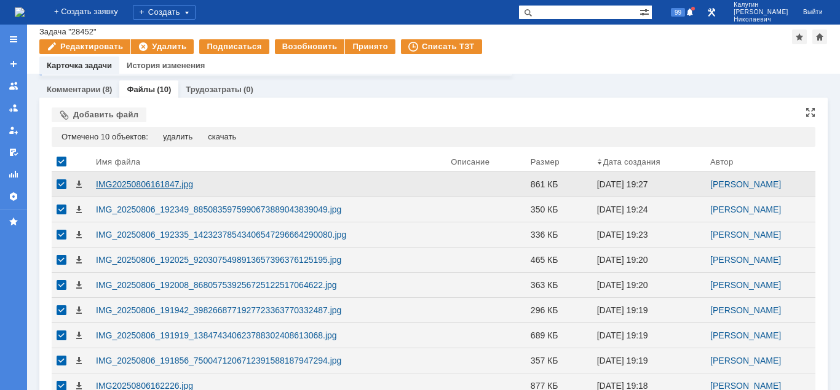
scroll to position [230, 0]
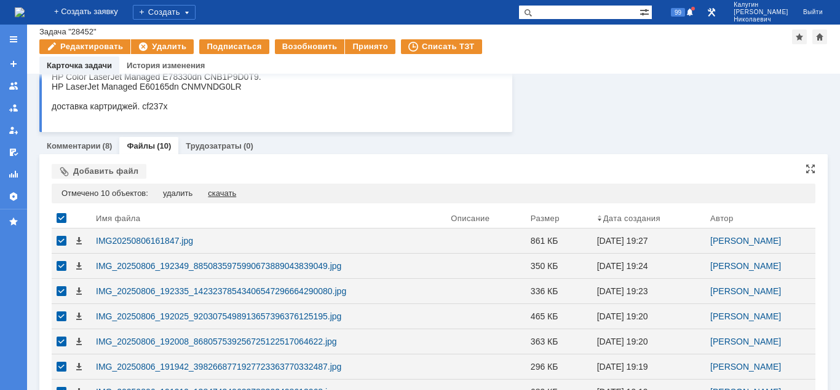
click at [224, 192] on div "скачать" at bounding box center [222, 194] width 28 height 10
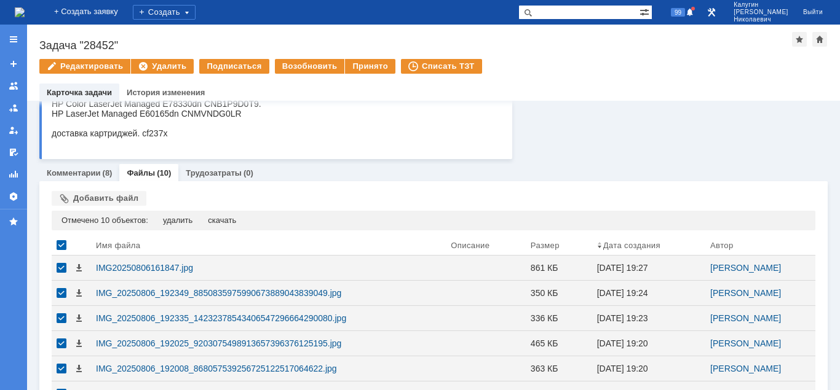
scroll to position [0, 0]
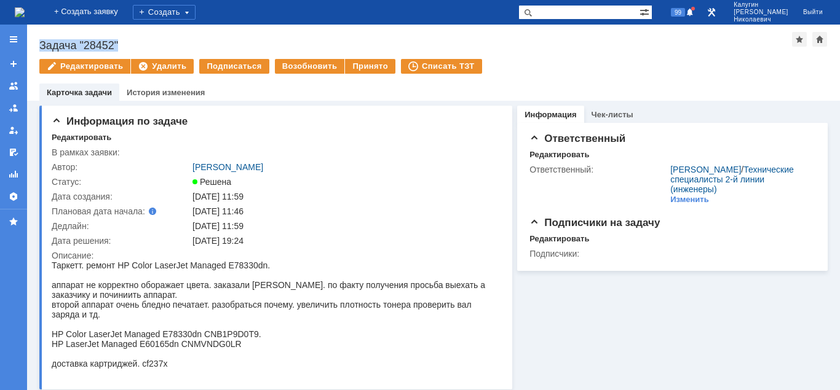
drag, startPoint x: 58, startPoint y: 39, endPoint x: 135, endPoint y: 41, distance: 76.8
click at [135, 41] on div "Задача "28452"" at bounding box center [415, 45] width 752 height 12
copy div "Задача "28452""
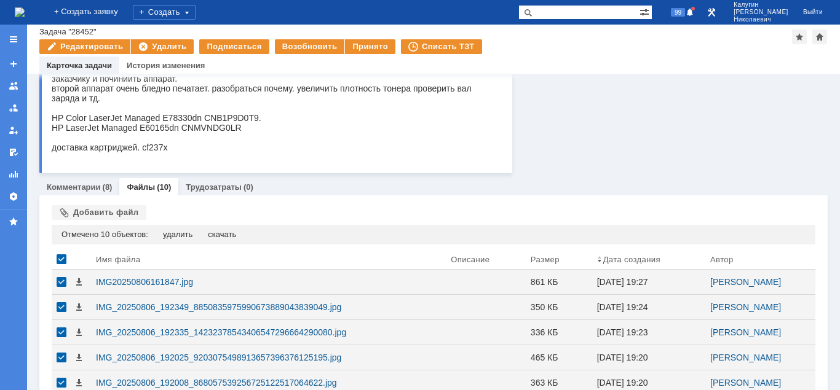
scroll to position [188, 0]
click at [79, 186] on link "Комментарии" at bounding box center [74, 188] width 54 height 9
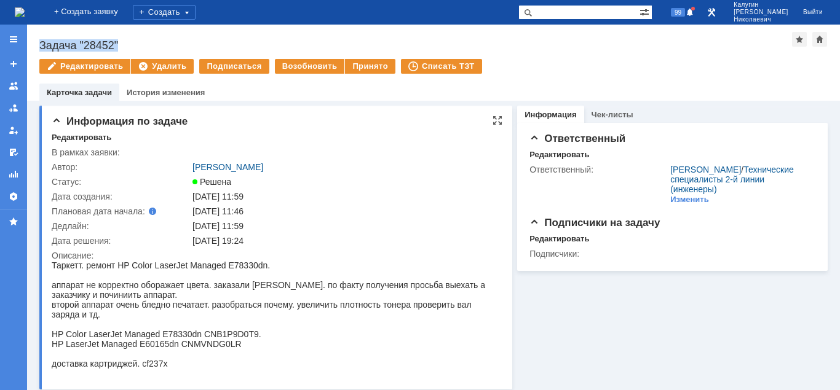
scroll to position [63, 0]
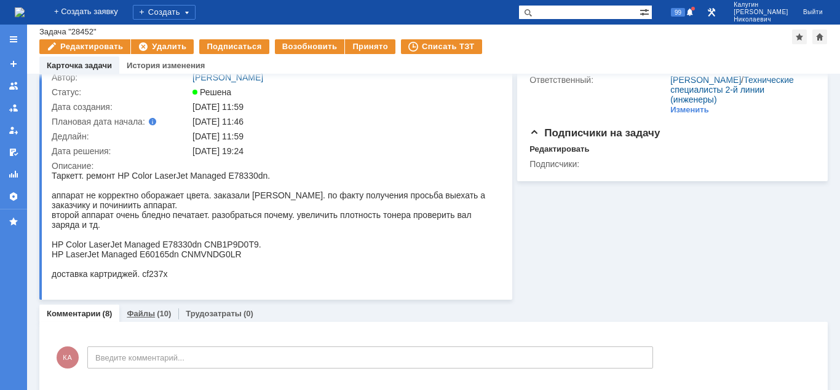
click at [149, 317] on link "Файлы" at bounding box center [141, 313] width 28 height 9
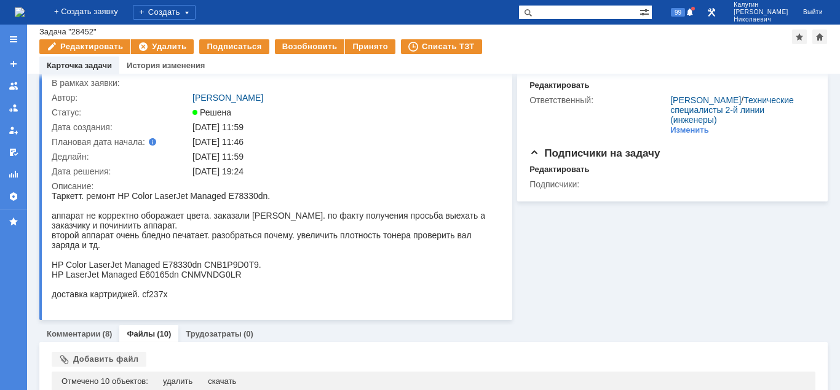
scroll to position [63, 0]
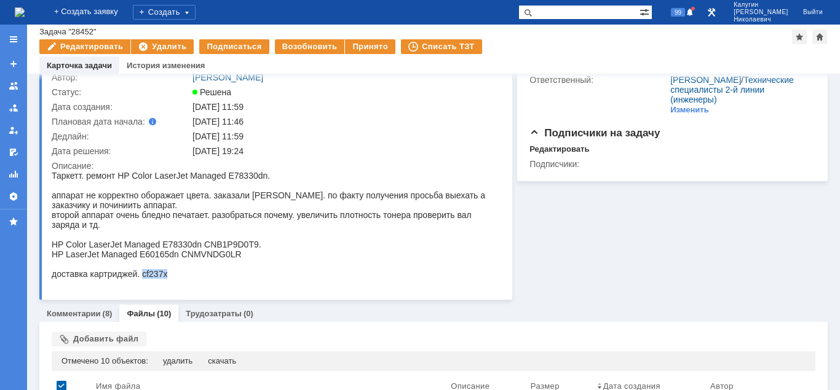
drag, startPoint x: 142, startPoint y: 280, endPoint x: 180, endPoint y: 277, distance: 38.3
click at [180, 277] on div "доставка картриджей. cf237x" at bounding box center [275, 274] width 446 height 10
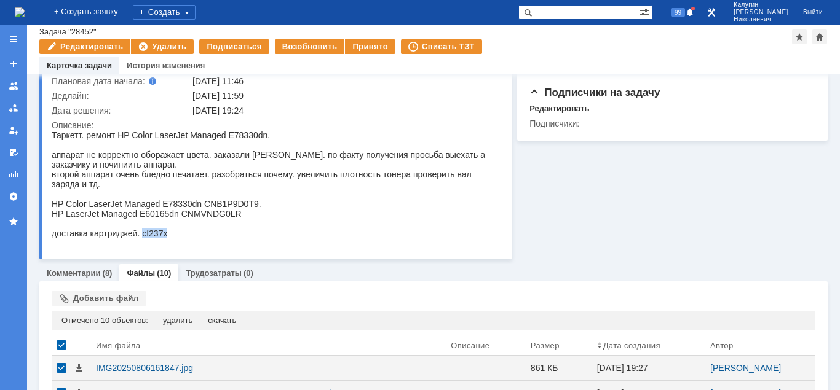
scroll to position [125, 0]
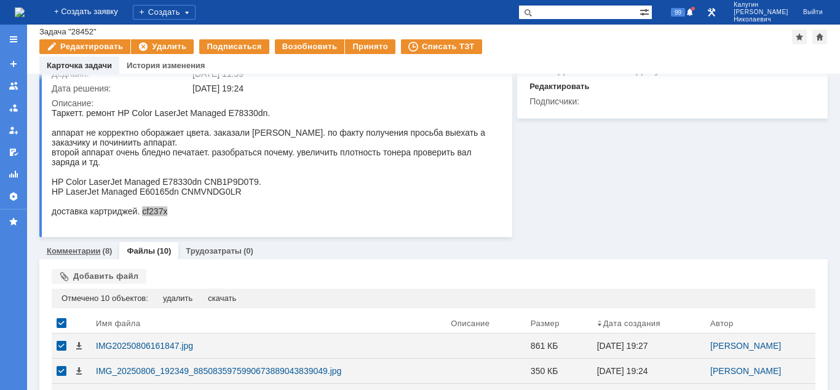
click at [84, 251] on link "Комментарии" at bounding box center [74, 250] width 54 height 9
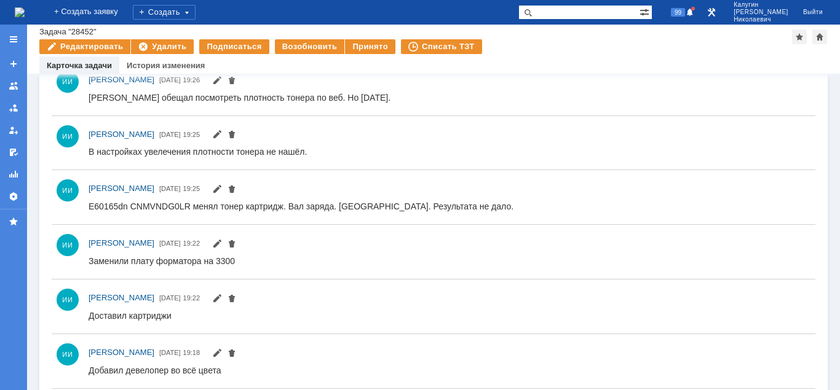
scroll to position [454, 0]
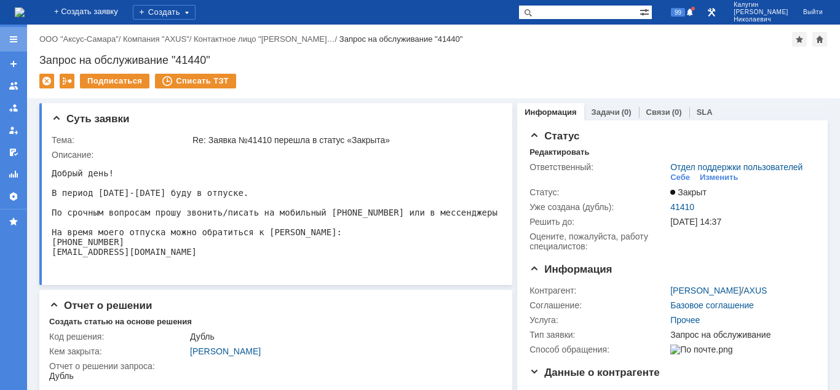
click at [15, 37] on div at bounding box center [14, 39] width 10 height 10
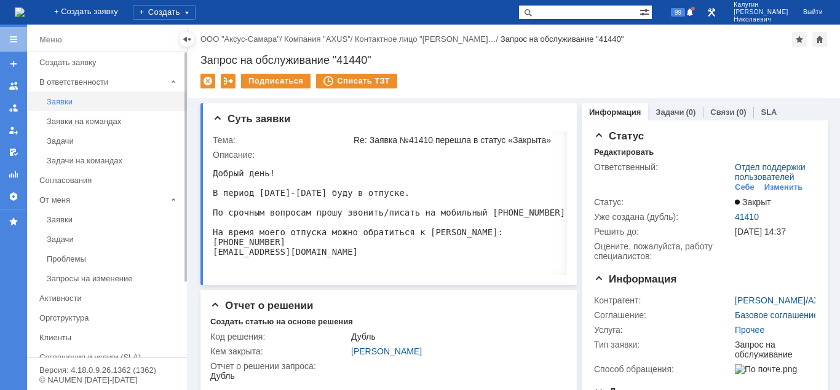
click at [71, 97] on div "Заявки" at bounding box center [113, 101] width 133 height 9
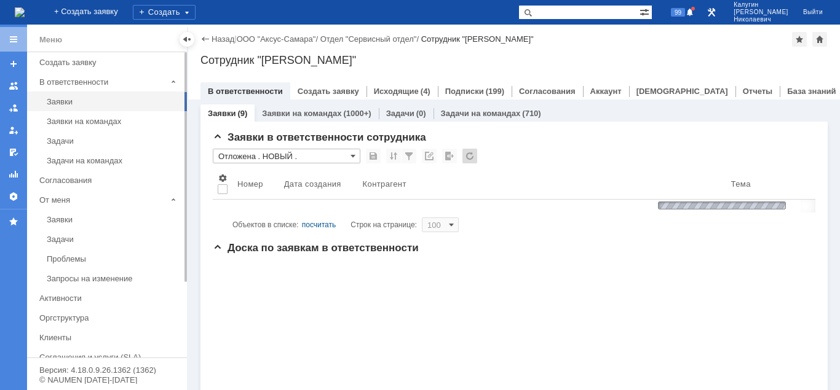
click at [188, 41] on div at bounding box center [187, 39] width 10 height 10
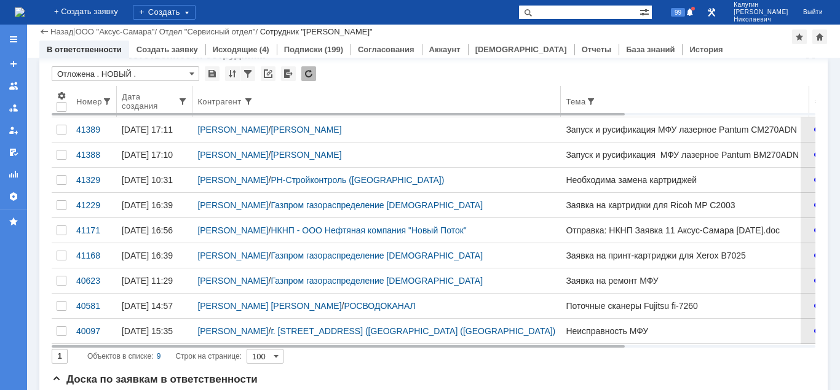
scroll to position [63, 0]
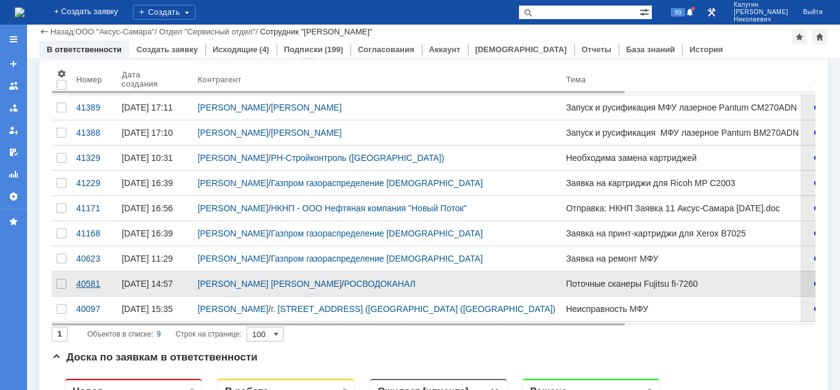
drag, startPoint x: 86, startPoint y: 316, endPoint x: 87, endPoint y: 346, distance: 30.1
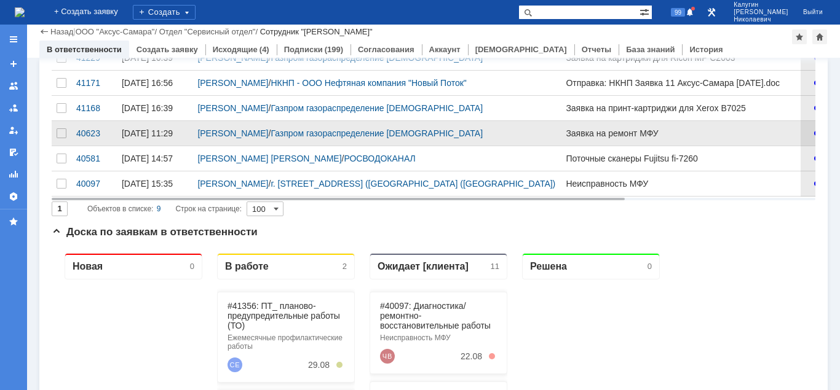
scroll to position [0, 0]
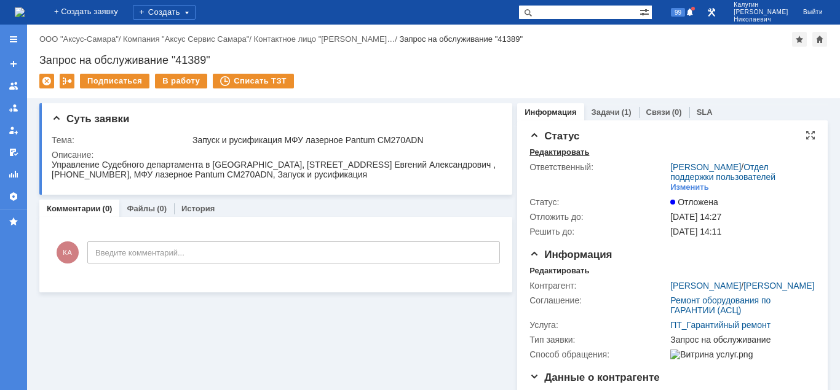
click at [559, 154] on div "Редактировать" at bounding box center [559, 153] width 60 height 10
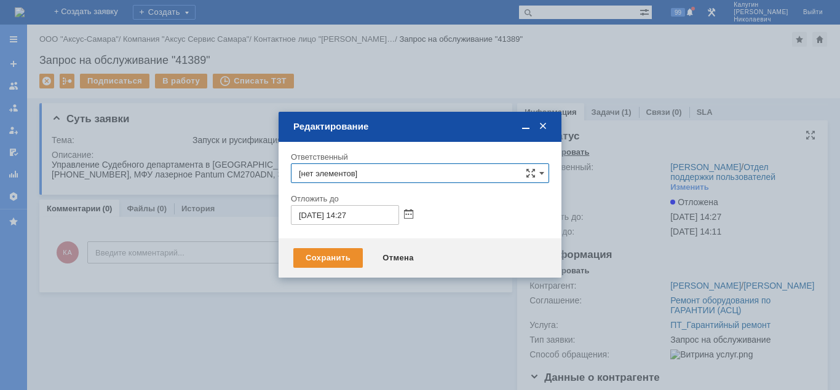
type input "[PERSON_NAME]"
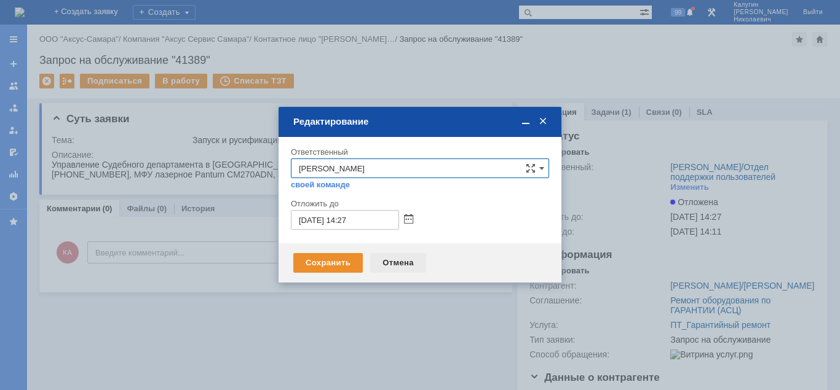
click at [397, 261] on div "Отмена" at bounding box center [398, 263] width 56 height 20
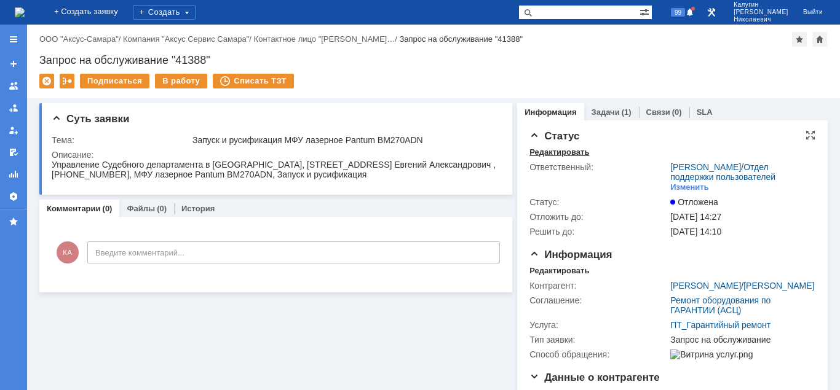
click at [545, 151] on div "Редактировать" at bounding box center [559, 153] width 60 height 10
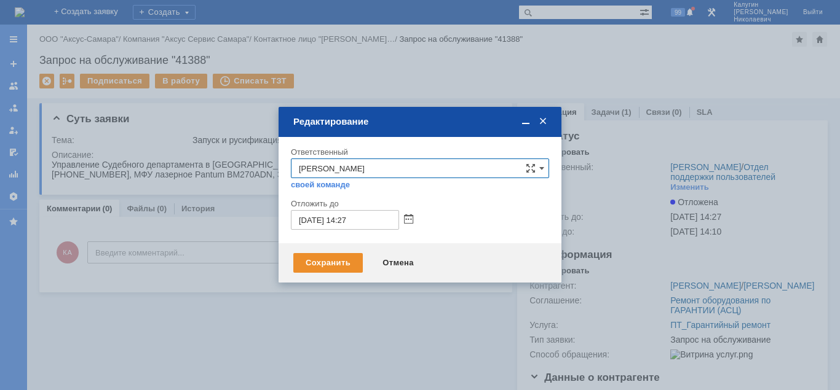
drag, startPoint x: 390, startPoint y: 261, endPoint x: 393, endPoint y: 243, distance: 18.1
click at [391, 261] on div "Отмена" at bounding box center [398, 263] width 56 height 20
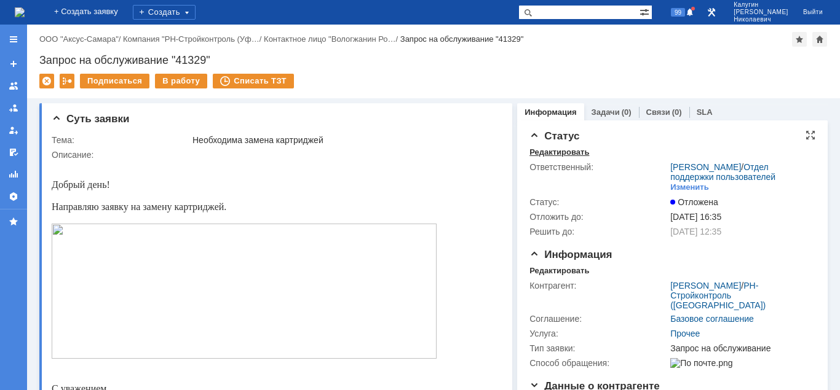
click at [552, 154] on div "Редактировать" at bounding box center [559, 153] width 60 height 10
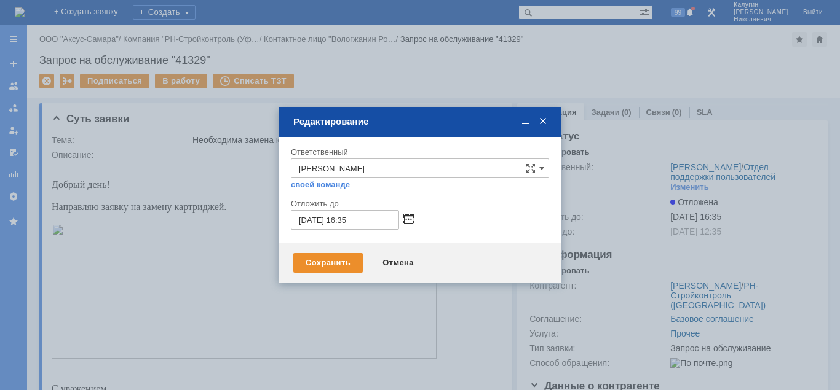
click at [407, 216] on span at bounding box center [408, 220] width 9 height 10
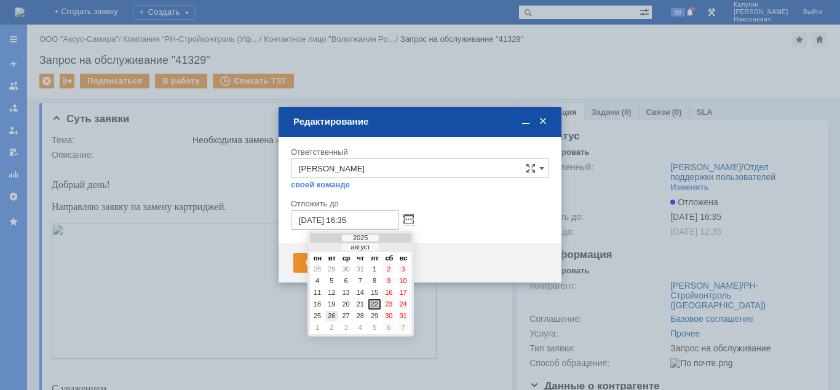
click at [329, 313] on div "26" at bounding box center [331, 316] width 12 height 10
type input "26.08.2025 16:35"
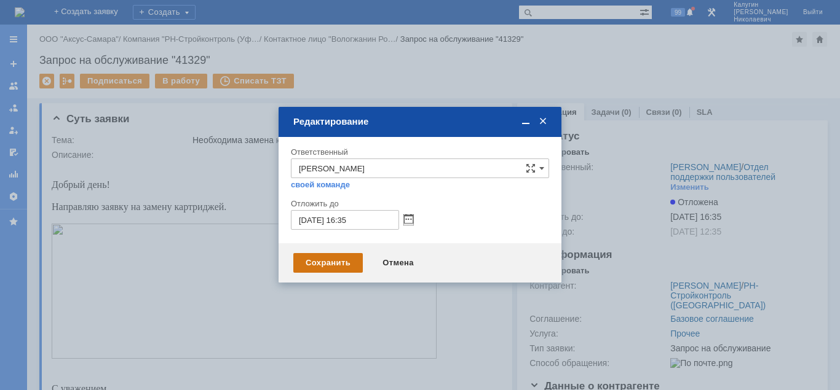
click at [326, 265] on div "Сохранить" at bounding box center [327, 263] width 69 height 20
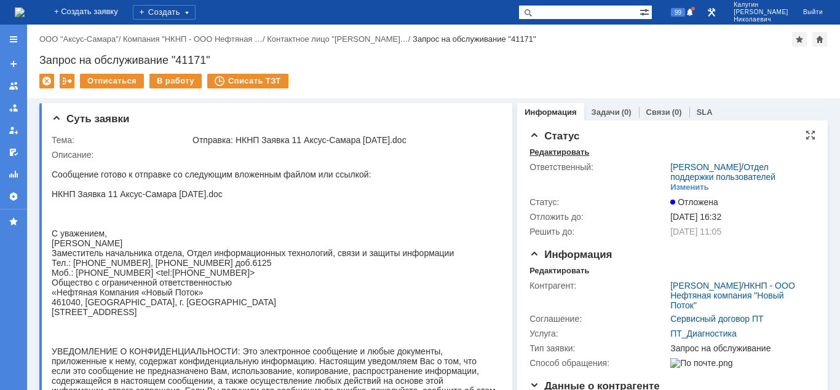
click at [548, 153] on div "Редактировать" at bounding box center [559, 153] width 60 height 10
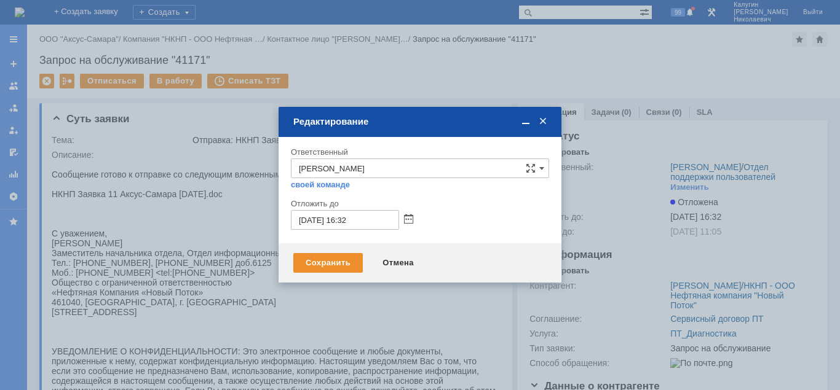
click at [409, 213] on div "[DATE] 16:32" at bounding box center [420, 220] width 258 height 20
click at [408, 215] on span at bounding box center [408, 220] width 9 height 10
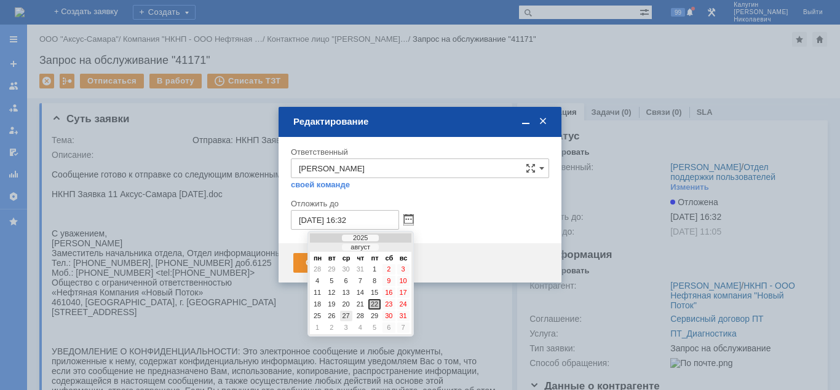
click at [343, 314] on div "27" at bounding box center [346, 316] width 12 height 10
type input "27.08.2025 16:32"
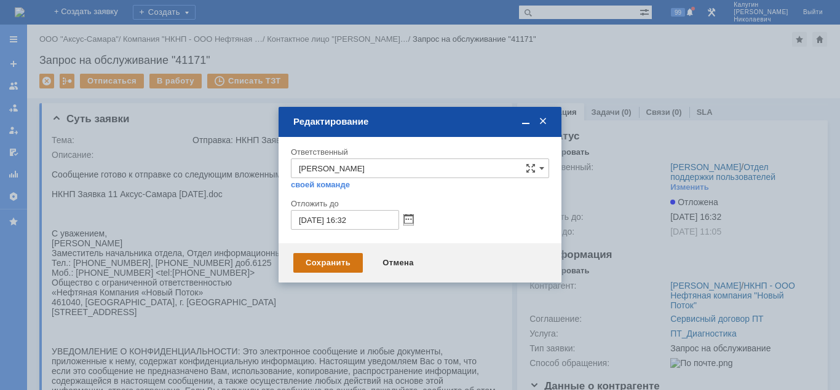
click at [320, 266] on div "Сохранить" at bounding box center [327, 263] width 69 height 20
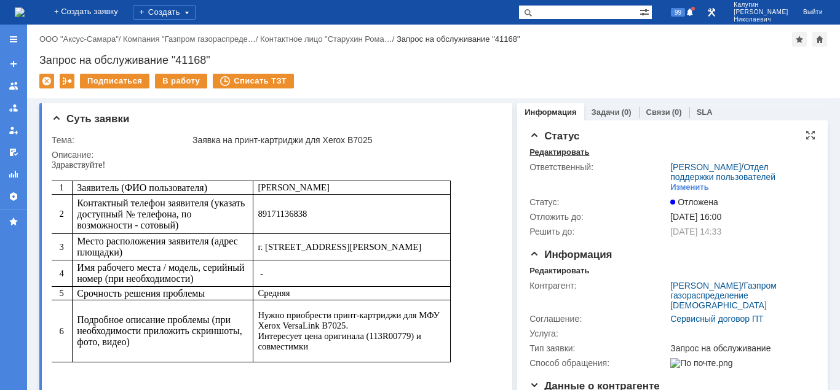
click at [538, 152] on div "Редактировать" at bounding box center [559, 153] width 60 height 10
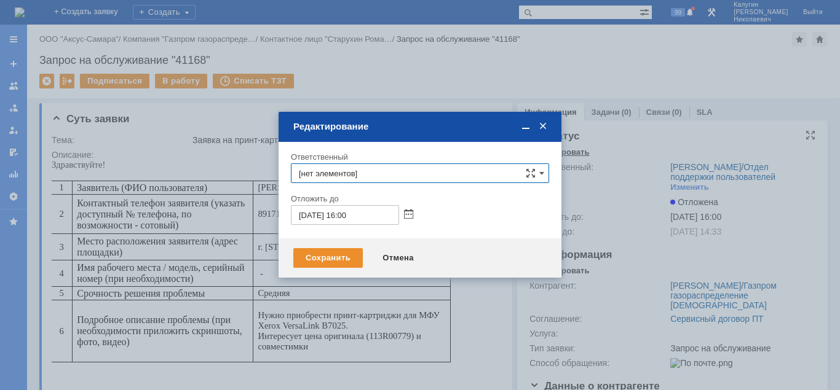
type input "[PERSON_NAME]"
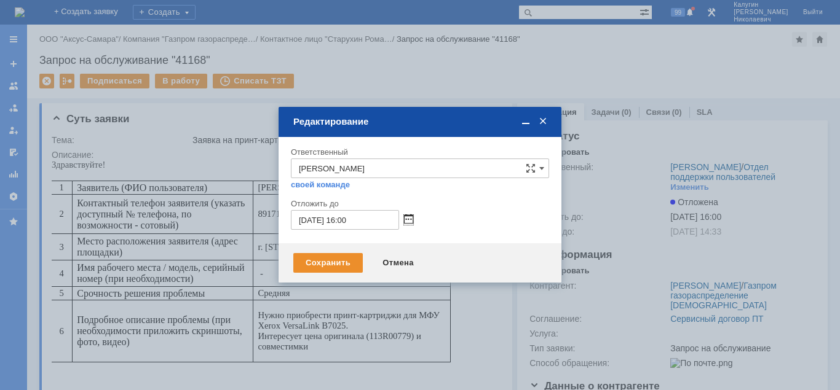
click at [410, 215] on span at bounding box center [408, 220] width 9 height 10
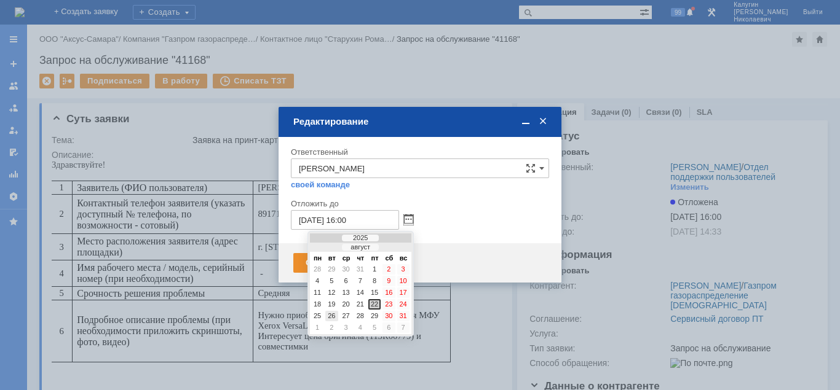
click at [334, 314] on div "26" at bounding box center [331, 316] width 12 height 10
type input "26.08.2025 16:00"
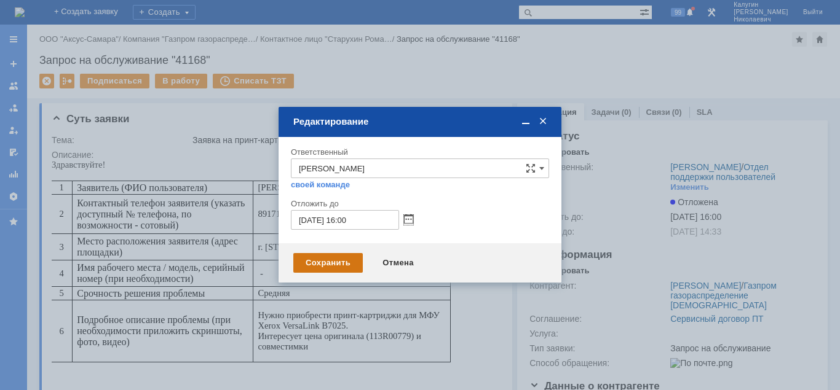
click at [328, 263] on div "Сохранить" at bounding box center [327, 263] width 69 height 20
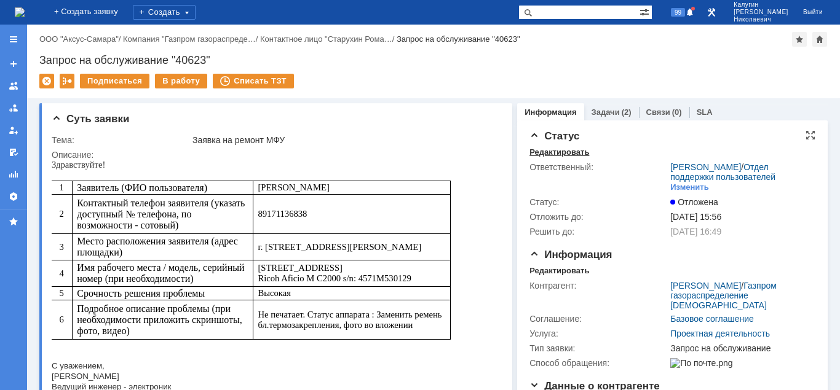
click at [548, 155] on div "Редактировать" at bounding box center [559, 153] width 60 height 10
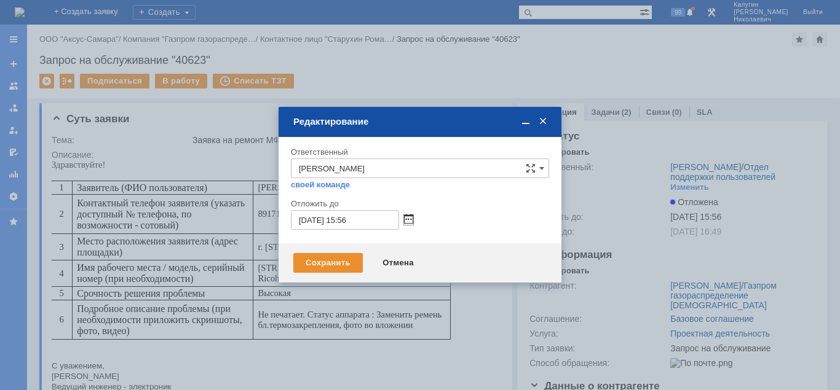
click at [406, 219] on span at bounding box center [408, 220] width 9 height 10
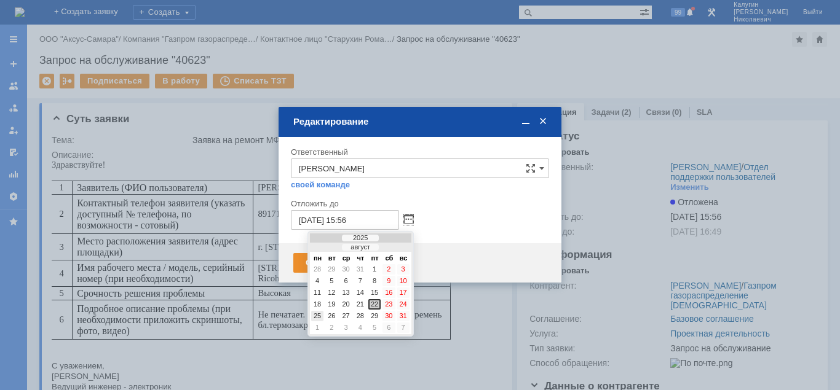
click at [313, 317] on div "25" at bounding box center [317, 316] width 12 height 10
type input "25.08.2025 15:56"
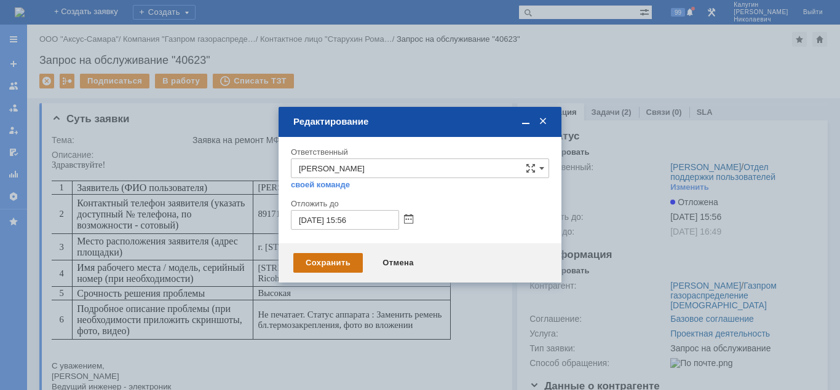
click at [315, 264] on div "Сохранить" at bounding box center [327, 263] width 69 height 20
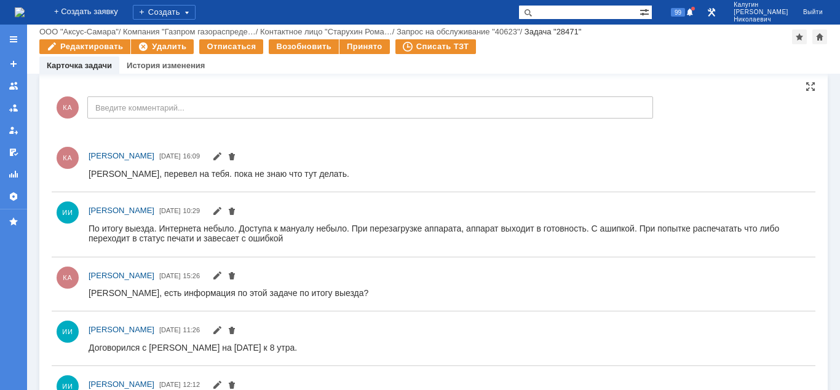
scroll to position [752, 0]
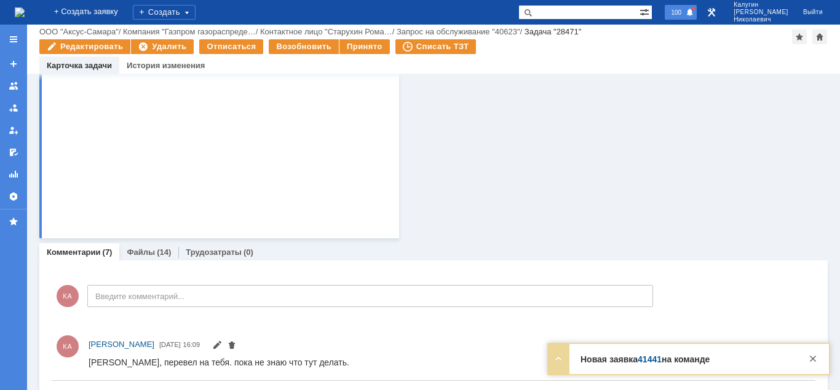
click at [696, 6] on div "100" at bounding box center [680, 12] width 32 height 15
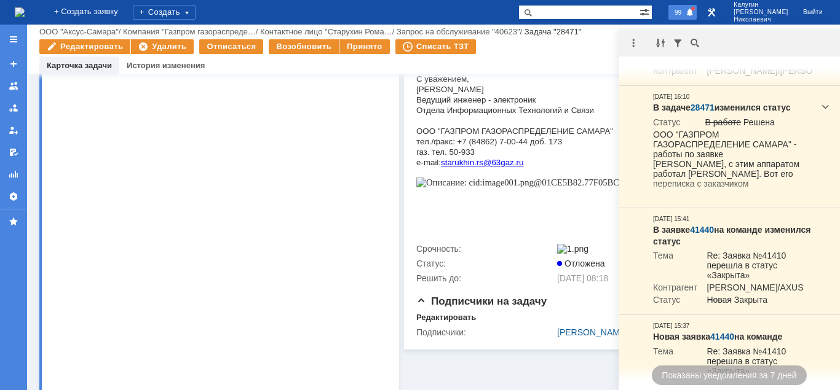
scroll to position [815, 0]
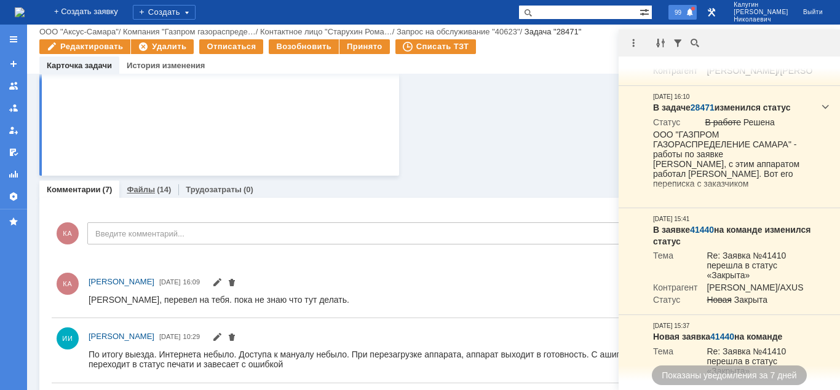
click at [136, 193] on link "Файлы" at bounding box center [141, 189] width 28 height 9
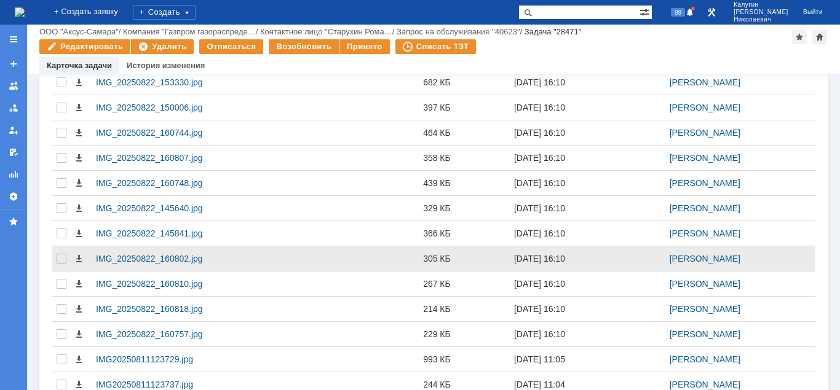
scroll to position [1014, 0]
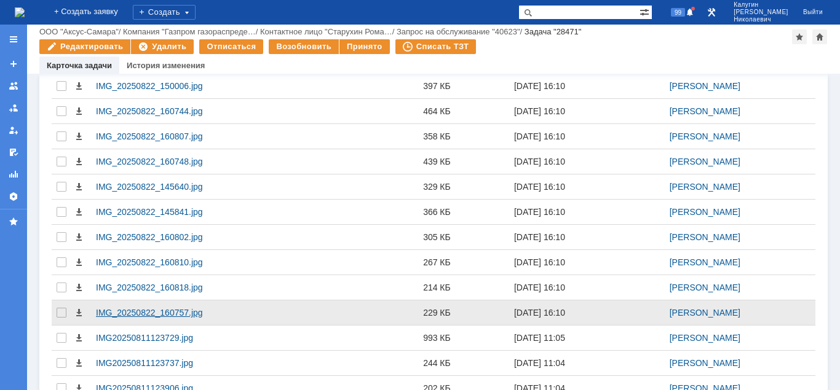
click at [127, 315] on div "IMG_20250822_160757.jpg" at bounding box center [200, 313] width 208 height 10
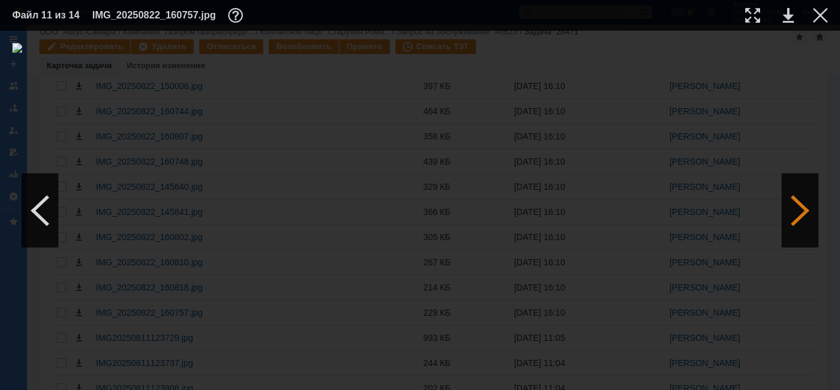
click at [801, 211] on div at bounding box center [799, 211] width 37 height 74
click at [818, 18] on div at bounding box center [820, 15] width 15 height 15
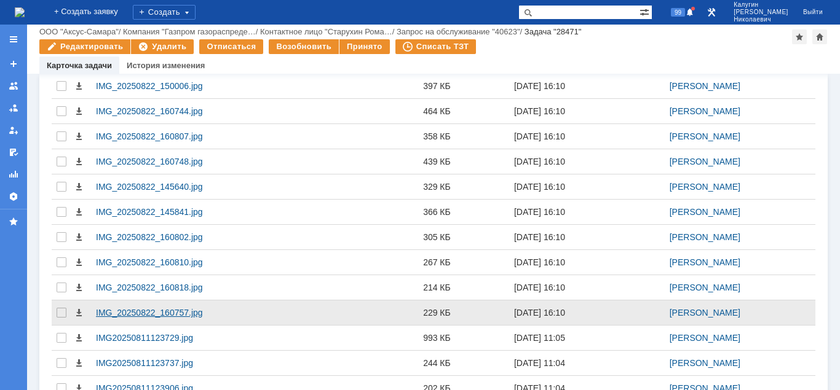
click at [191, 315] on div "IMG_20250822_160757.jpg" at bounding box center [200, 313] width 208 height 10
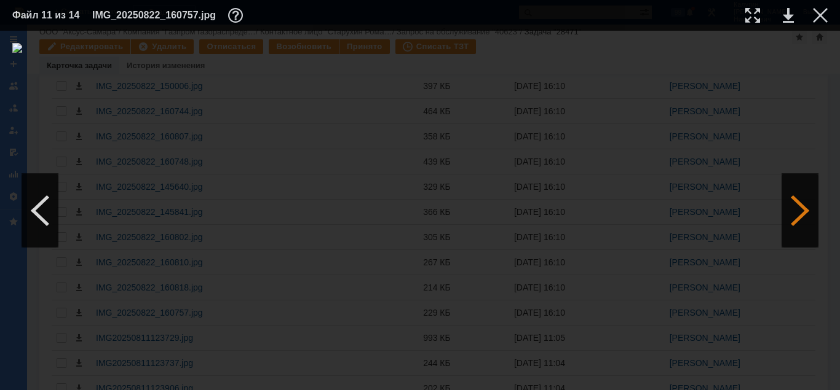
click at [797, 214] on div at bounding box center [799, 211] width 37 height 74
click at [797, 213] on div at bounding box center [799, 211] width 37 height 74
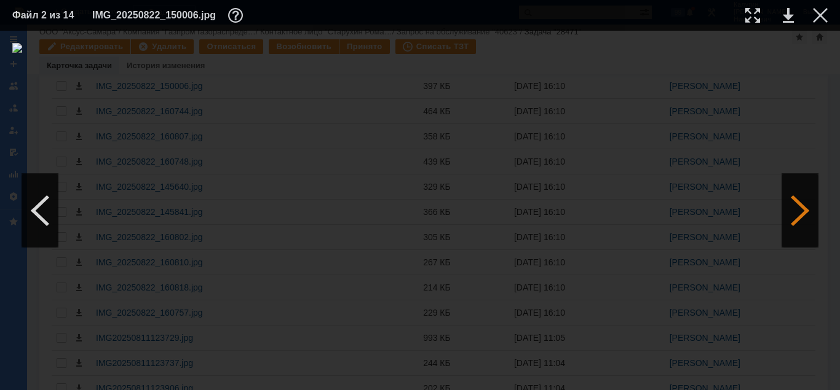
click at [797, 213] on div at bounding box center [799, 211] width 37 height 74
click at [816, 14] on div at bounding box center [820, 15] width 15 height 15
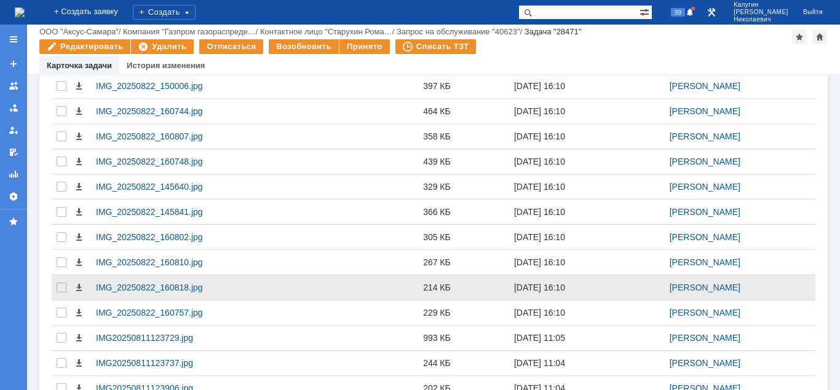
drag, startPoint x: 62, startPoint y: 314, endPoint x: 66, endPoint y: 300, distance: 14.6
click at [62, 66] on div at bounding box center [62, 61] width 10 height 10
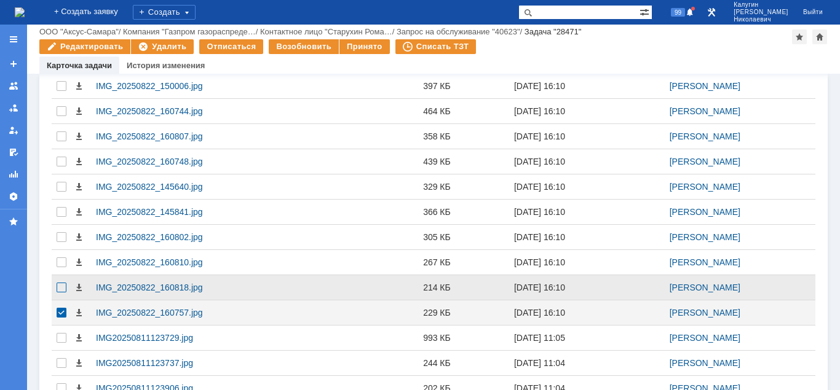
click at [63, 91] on div at bounding box center [62, 86] width 10 height 10
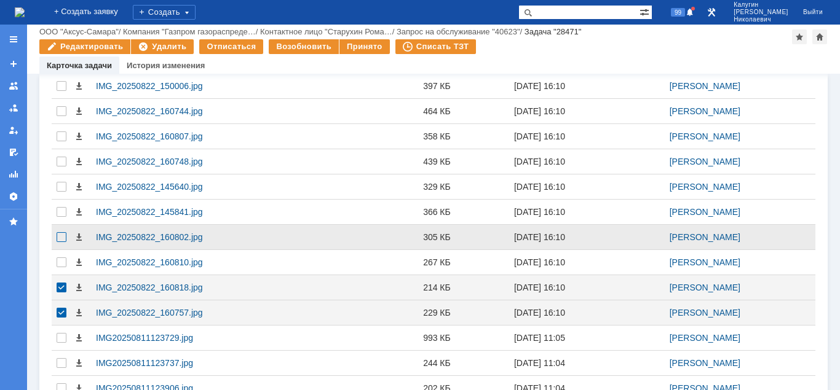
drag, startPoint x: 62, startPoint y: 264, endPoint x: 62, endPoint y: 242, distance: 21.5
click at [62, 66] on div at bounding box center [62, 61] width 10 height 10
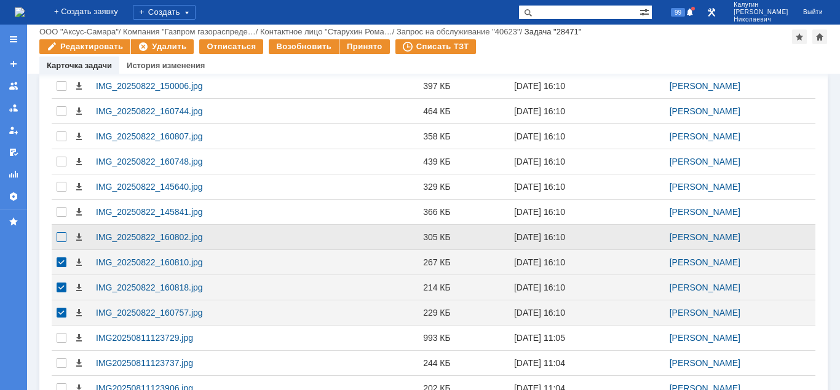
click at [62, 91] on div at bounding box center [62, 86] width 10 height 10
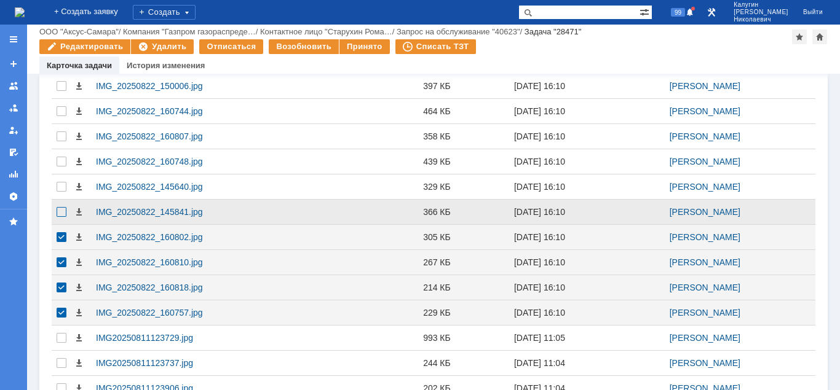
click at [64, 66] on div at bounding box center [62, 61] width 10 height 10
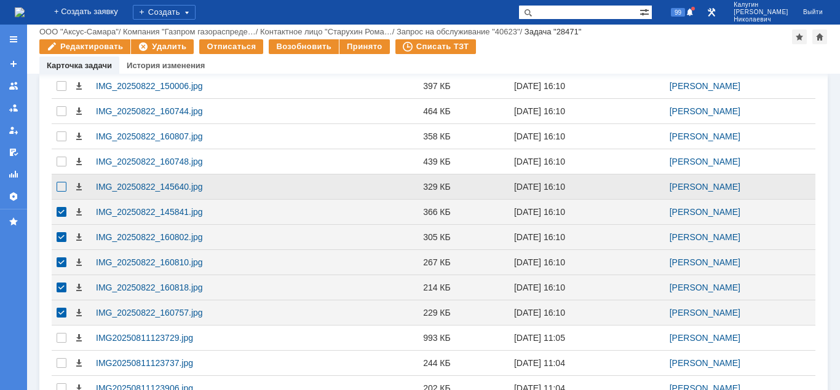
click at [61, 91] on div at bounding box center [62, 86] width 10 height 10
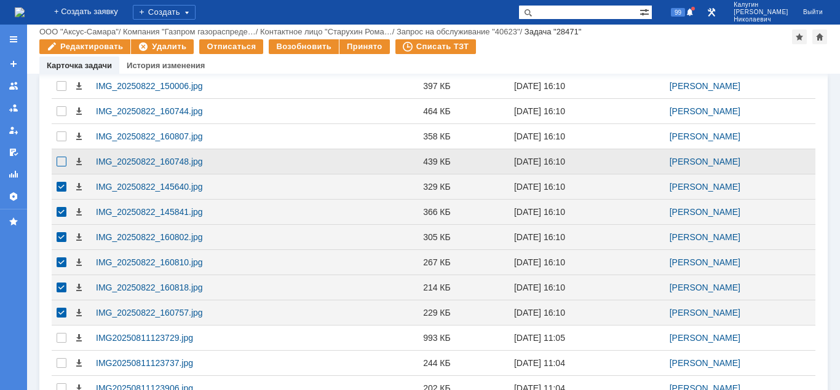
click at [62, 66] on div at bounding box center [62, 61] width 10 height 10
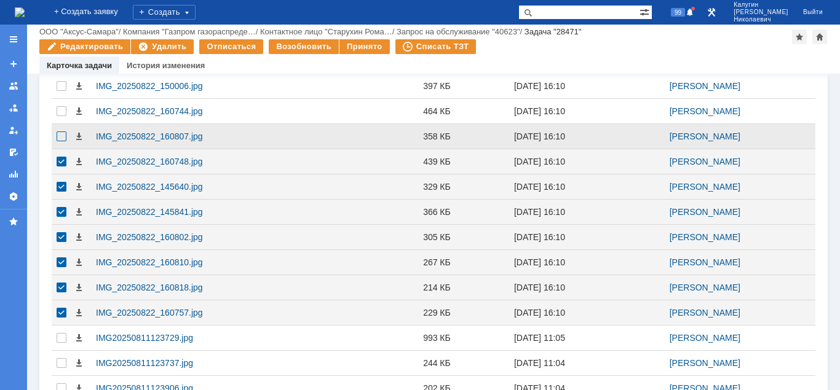
click at [61, 91] on div at bounding box center [62, 86] width 10 height 10
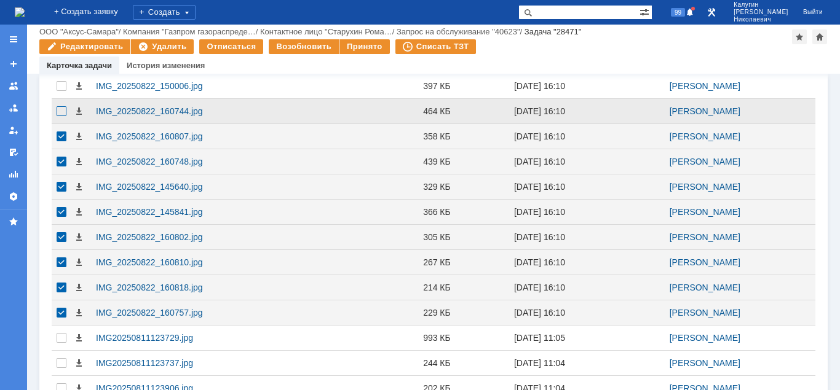
click at [62, 66] on div at bounding box center [62, 61] width 10 height 10
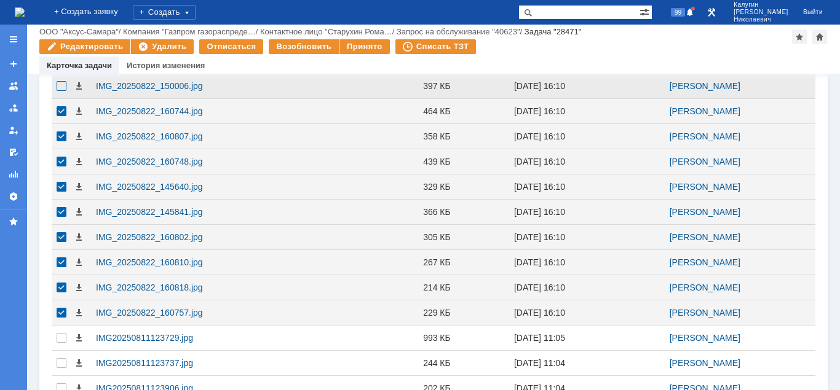
click at [60, 88] on div at bounding box center [62, 86] width 10 height 10
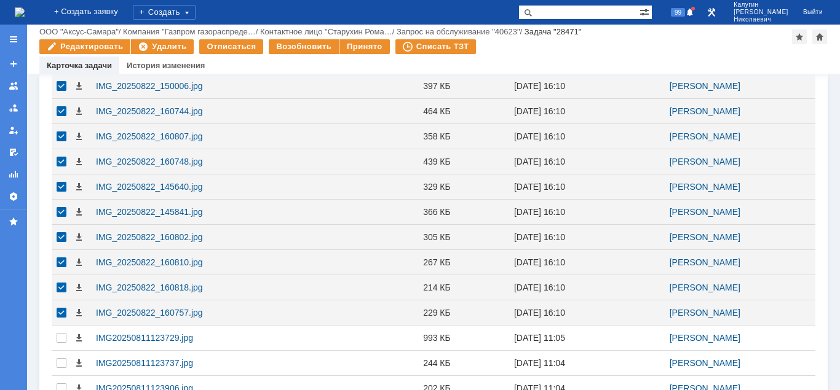
scroll to position [913, 0]
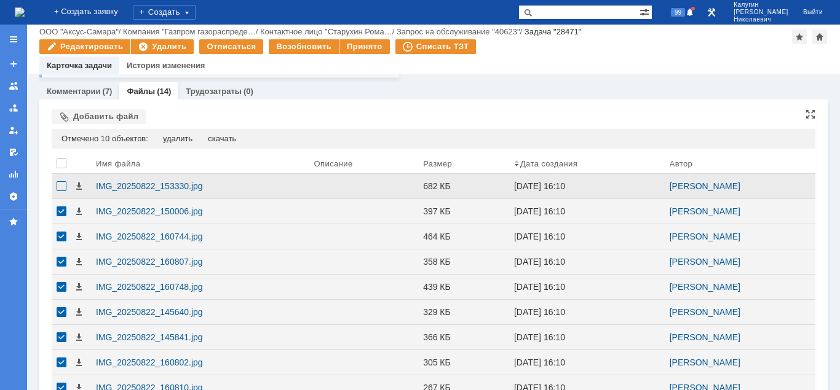
click at [58, 187] on div at bounding box center [62, 186] width 10 height 10
click at [229, 138] on div "скачать" at bounding box center [222, 139] width 28 height 10
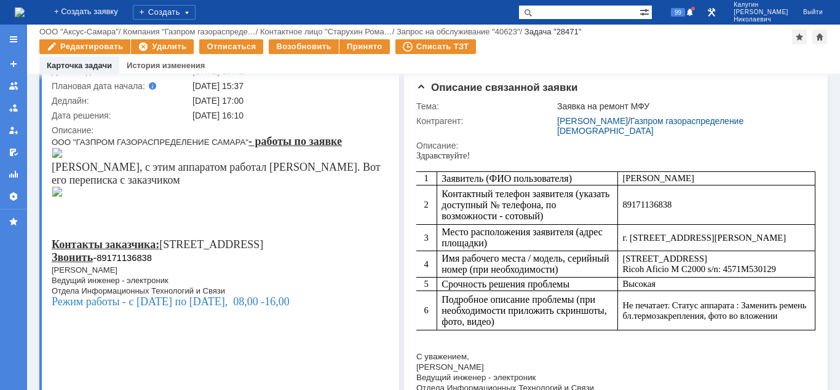
scroll to position [0, 0]
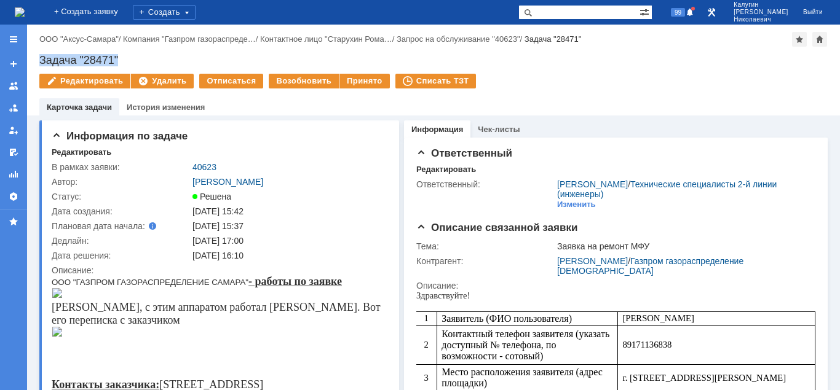
drag, startPoint x: 37, startPoint y: 60, endPoint x: 122, endPoint y: 56, distance: 84.9
click at [122, 56] on div "Назад | ООО "Аксус-Самара" / Компания "Газпром газораспреде… / Контактное лицо …" at bounding box center [433, 70] width 813 height 91
copy div "Задача "28471""
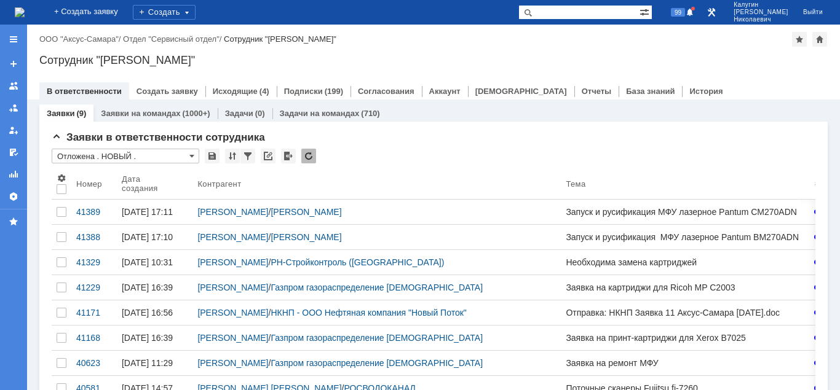
click at [559, 14] on input "text" at bounding box center [578, 12] width 121 height 15
drag, startPoint x: 582, startPoint y: 12, endPoint x: 510, endPoint y: 18, distance: 72.8
click at [518, 18] on input "Задача "28452"" at bounding box center [578, 12] width 121 height 15
type input ""28452""
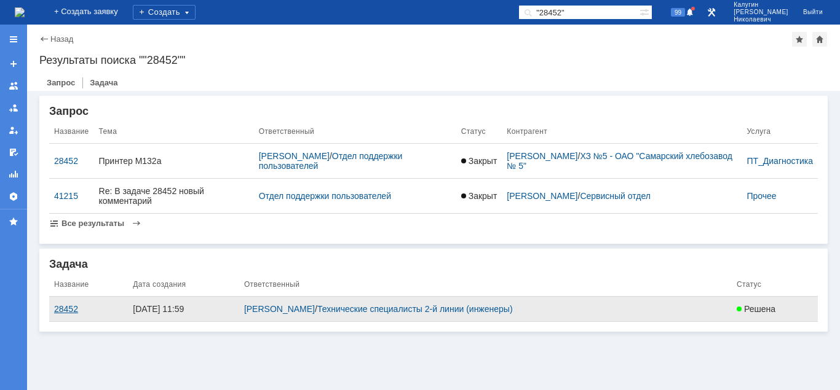
click at [58, 312] on div "28452" at bounding box center [88, 309] width 69 height 10
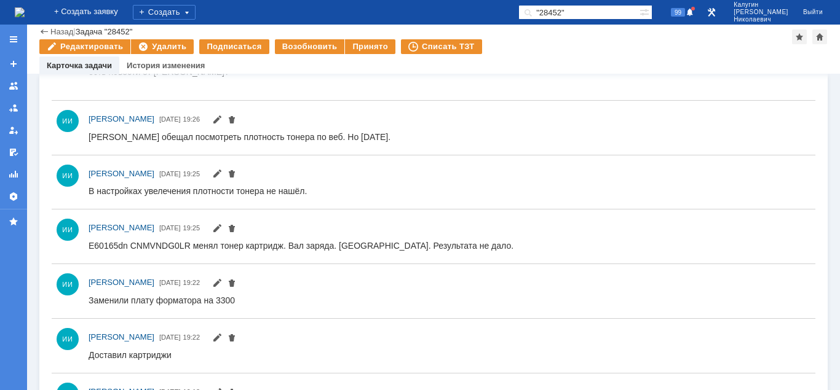
scroll to position [514, 0]
